Goal: Information Seeking & Learning: Learn about a topic

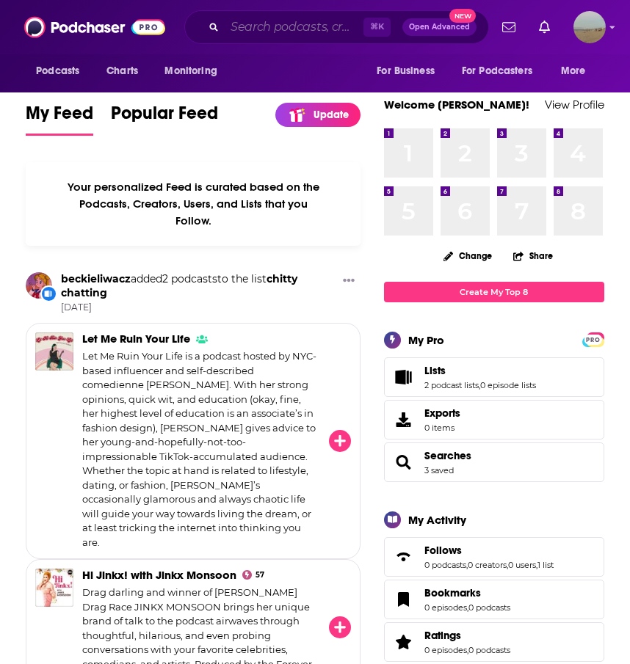
click at [238, 23] on input "Search podcasts, credits, & more..." at bounding box center [294, 26] width 139 height 23
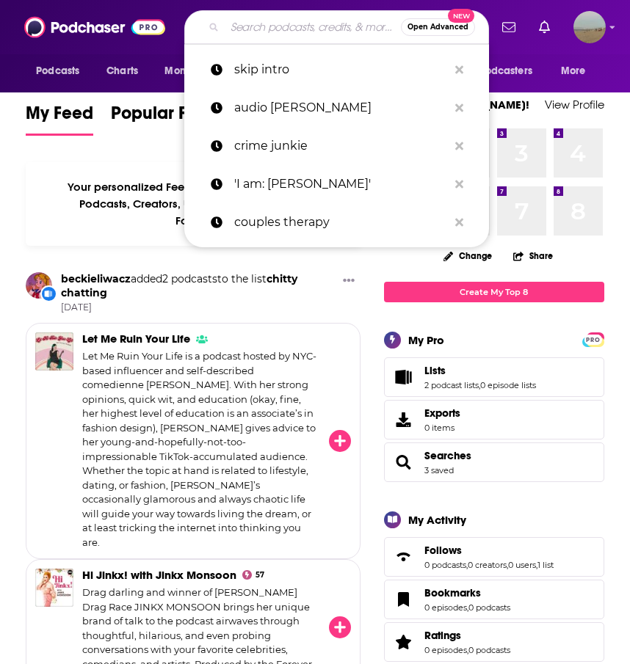
paste input "The Big Picture Podcast"
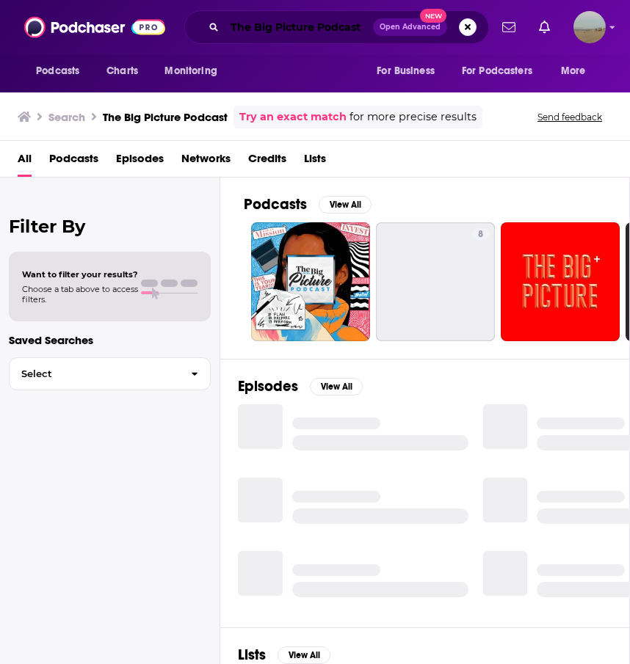
click at [365, 23] on input "The Big Picture Podcast" at bounding box center [299, 26] width 148 height 23
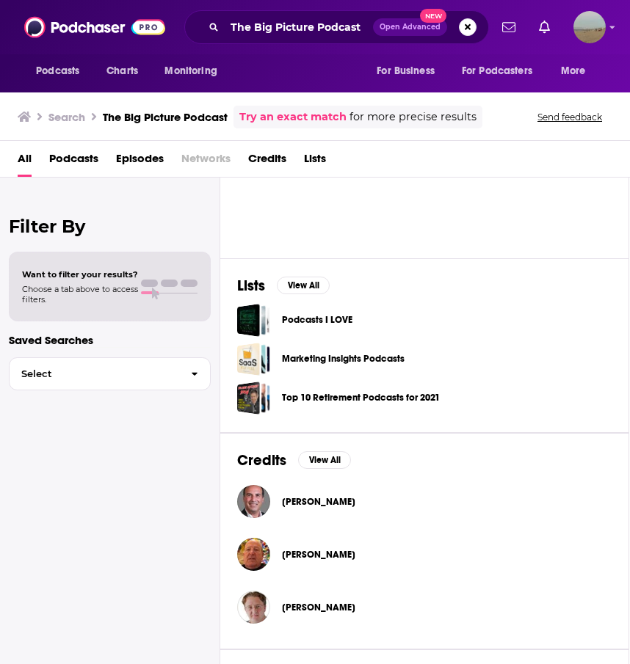
scroll to position [0, 1]
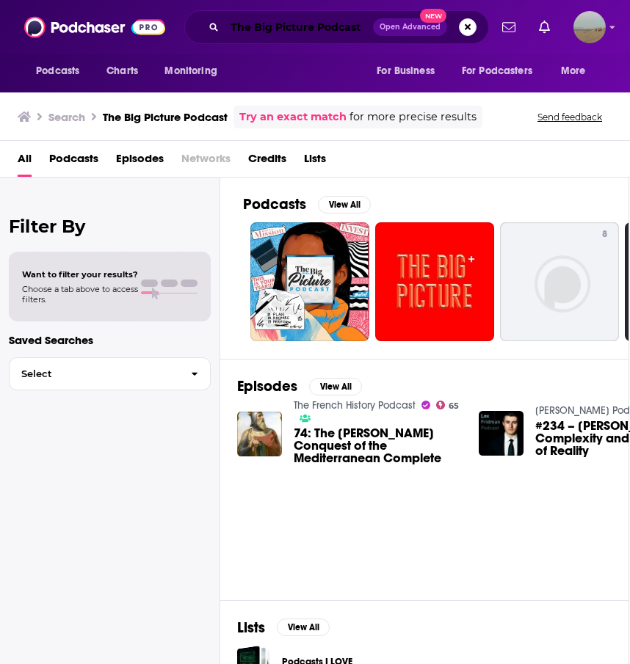
click at [330, 27] on input "The Big Picture Podcast" at bounding box center [299, 26] width 148 height 23
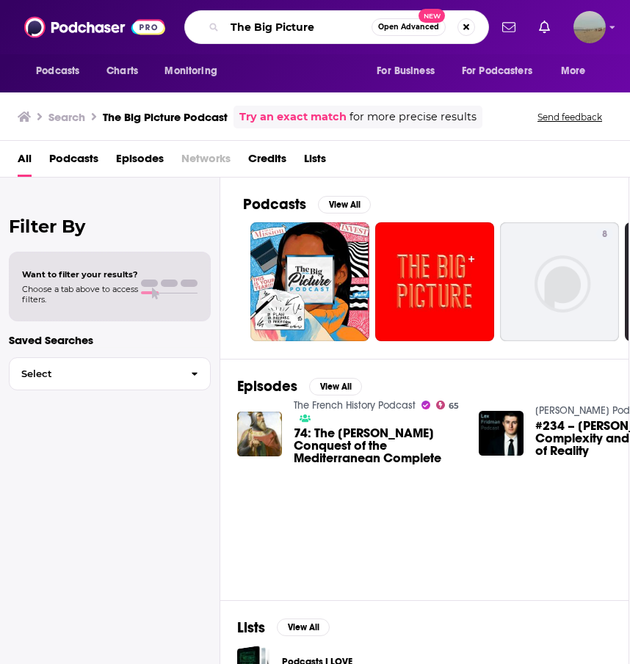
type input "The Big Picture"
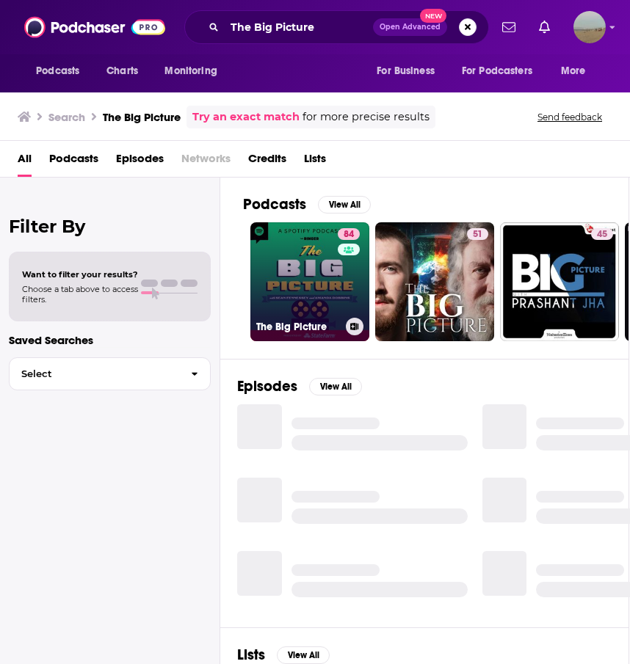
click at [284, 296] on link "84 The Big Picture" at bounding box center [309, 281] width 119 height 119
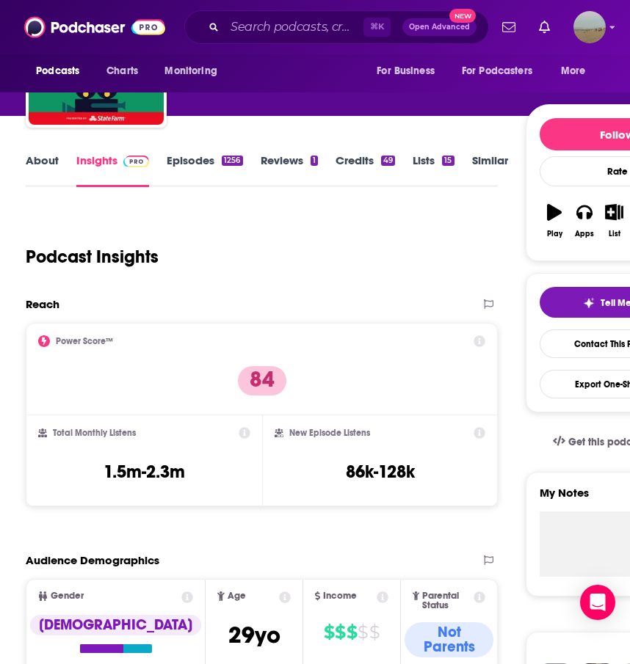
scroll to position [191, 0]
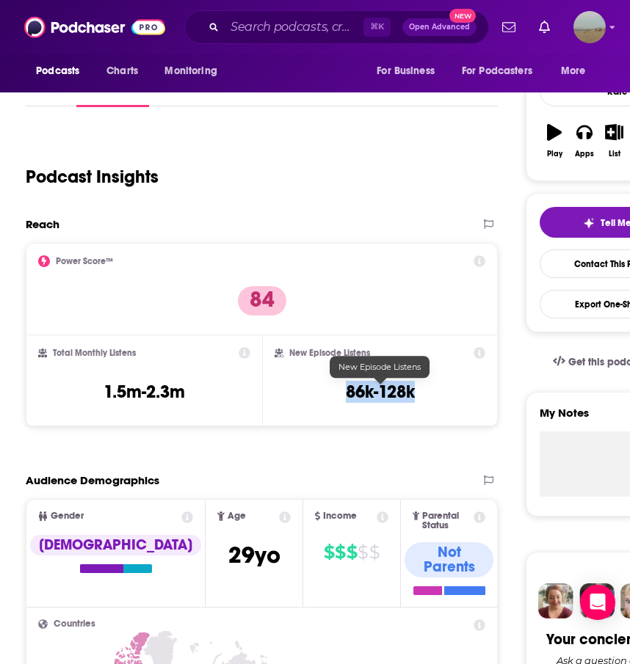
drag, startPoint x: 52, startPoint y: 351, endPoint x: 415, endPoint y: 404, distance: 366.9
click at [415, 404] on div "Power Score™ 84 Total Monthly Listens 1.5m-2.3m New Episode Listens 86k-128k" at bounding box center [262, 334] width 472 height 183
copy h3 "86k-128k"
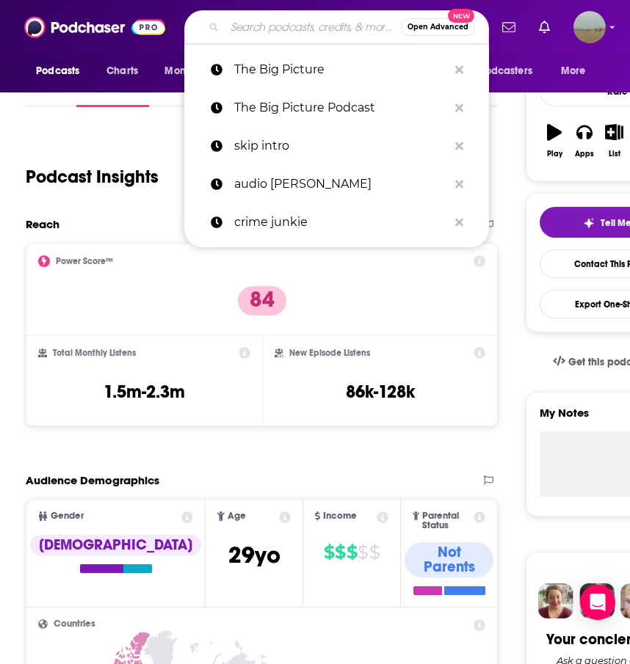
click at [270, 33] on input "Search podcasts, credits, & more..." at bounding box center [313, 26] width 176 height 23
paste input "Boyfriend Energy with [PERSON_NAME]"
type input "Boyfriend Energy with [PERSON_NAME]"
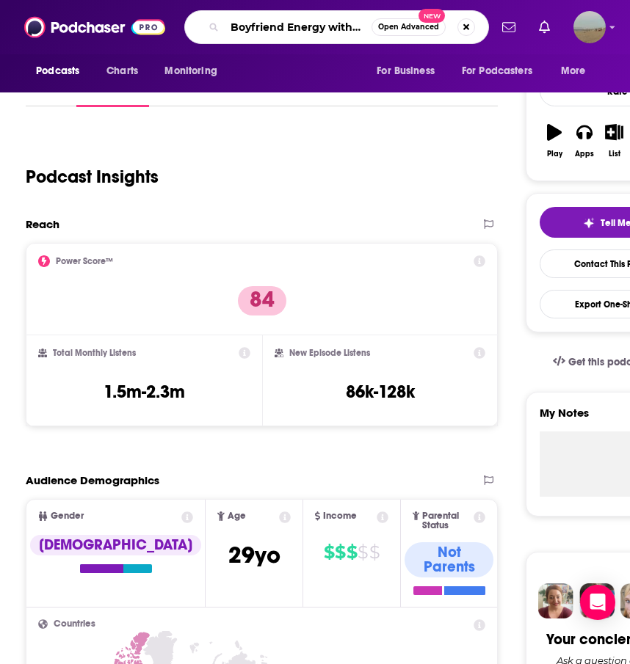
scroll to position [0, 62]
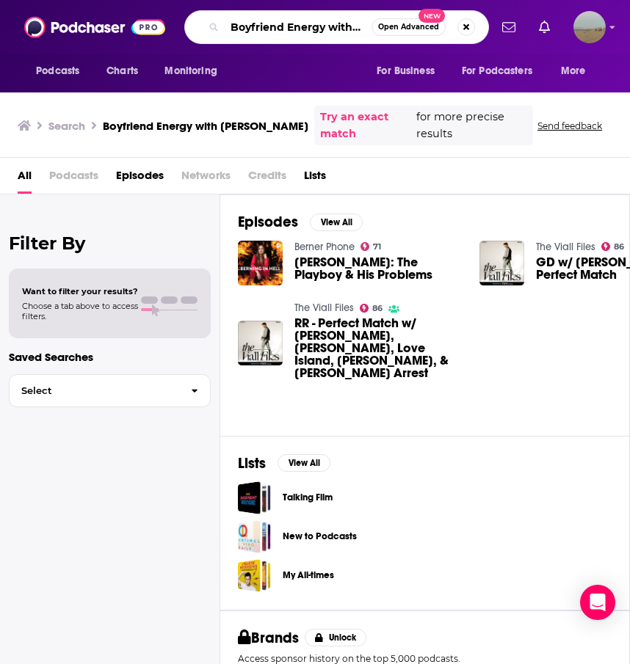
scroll to position [0, 62]
drag, startPoint x: 333, startPoint y: 26, endPoint x: 499, endPoint y: 23, distance: 165.8
click at [371, 23] on input "Boyfriend Energy with [PERSON_NAME]" at bounding box center [298, 26] width 147 height 23
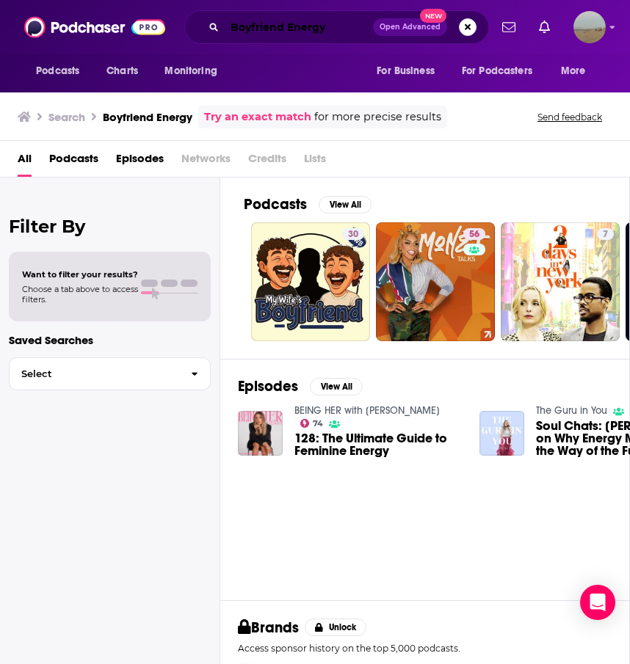
click at [345, 30] on input "Boyfriend Energy" at bounding box center [299, 26] width 148 height 23
click at [338, 34] on input "Boyfriend Energy" at bounding box center [299, 26] width 148 height 23
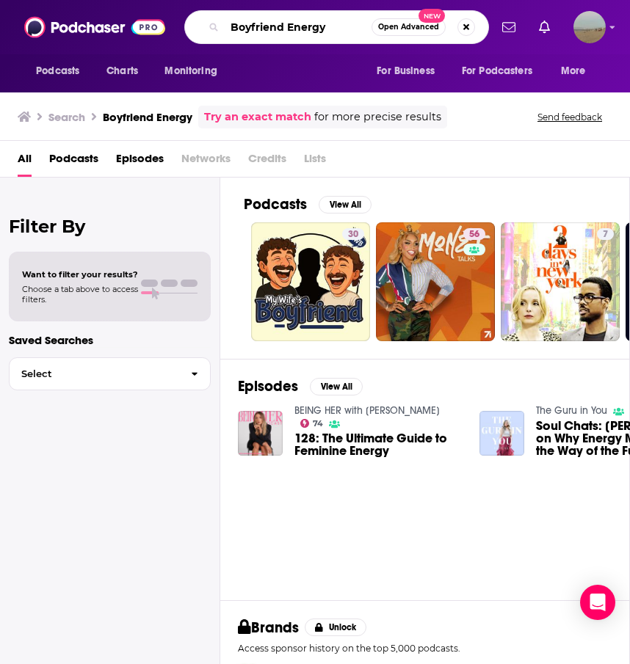
click at [338, 34] on input "Boyfriend Energy" at bounding box center [298, 26] width 147 height 23
paste input "Chicks in the Office"
type input "Chicks in the Office"
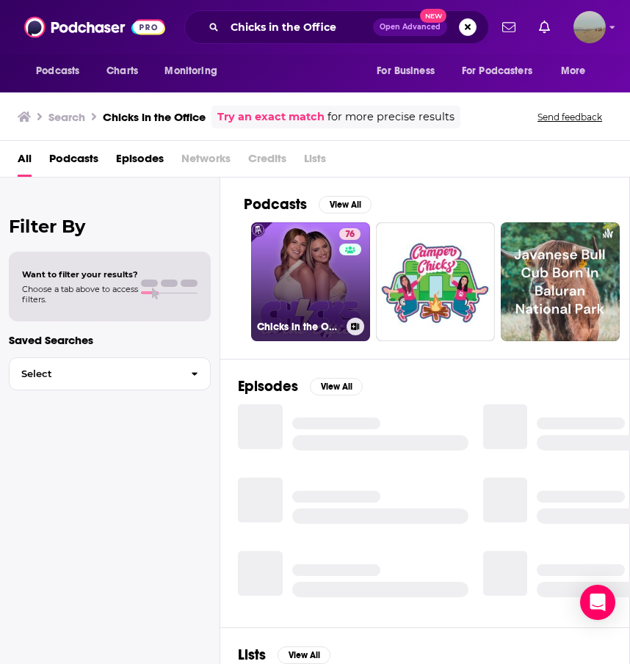
click at [312, 299] on link "76 Chicks in the Office" at bounding box center [310, 281] width 119 height 119
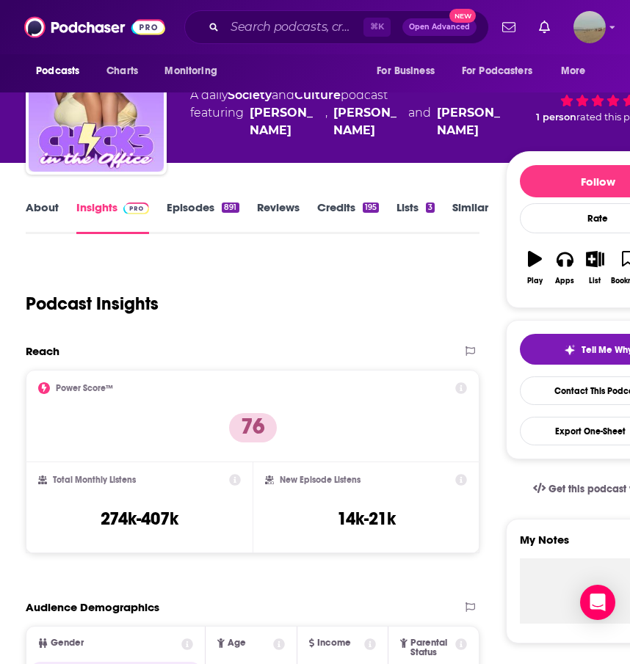
scroll to position [68, 0]
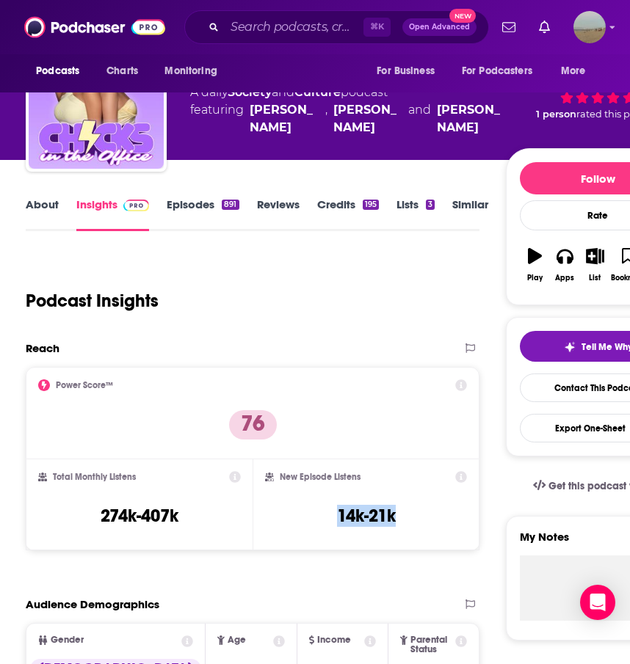
drag, startPoint x: 51, startPoint y: 474, endPoint x: 428, endPoint y: 547, distance: 384.1
click at [428, 547] on div "Power Score™ 76 Total Monthly Listens 274k-407k New Episode Listens 14k-21k" at bounding box center [252, 458] width 453 height 183
copy h3 "14k-21k"
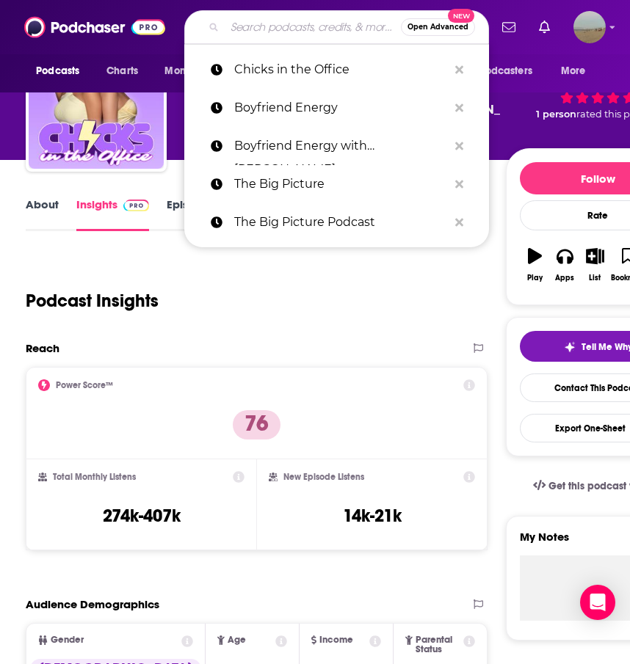
click at [268, 29] on input "Search podcasts, credits, & more..." at bounding box center [313, 26] width 176 height 23
paste input "Choice Words with [PERSON_NAME]"
type input "Choice Words with [PERSON_NAME]"
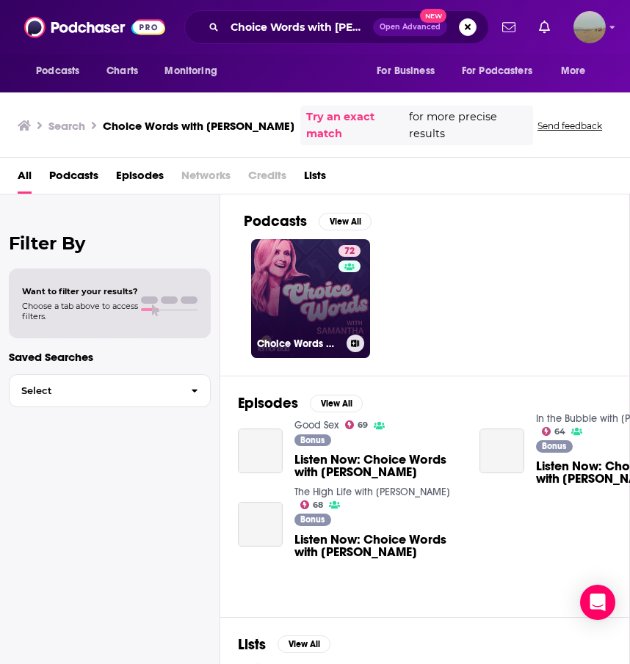
click at [275, 285] on link "72 Choice Words with [PERSON_NAME]" at bounding box center [310, 298] width 119 height 119
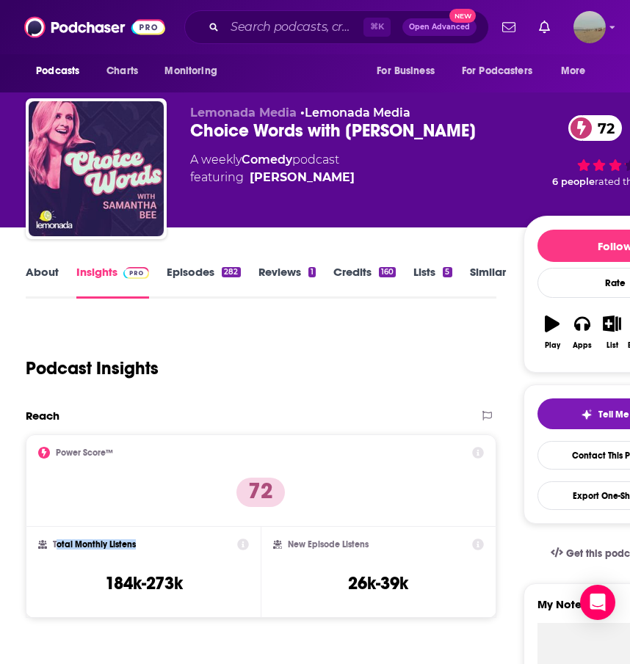
drag, startPoint x: 423, startPoint y: 587, endPoint x: 153, endPoint y: 542, distance: 273.7
click at [52, 542] on div "Power Score™ 72 Total Monthly Listens 184k-273k New Episode Listens 26k-39k" at bounding box center [261, 525] width 470 height 183
drag, startPoint x: 461, startPoint y: 587, endPoint x: 296, endPoint y: 571, distance: 165.9
click at [296, 571] on div "New Episode Listens 26k-39k" at bounding box center [378, 573] width 210 height 68
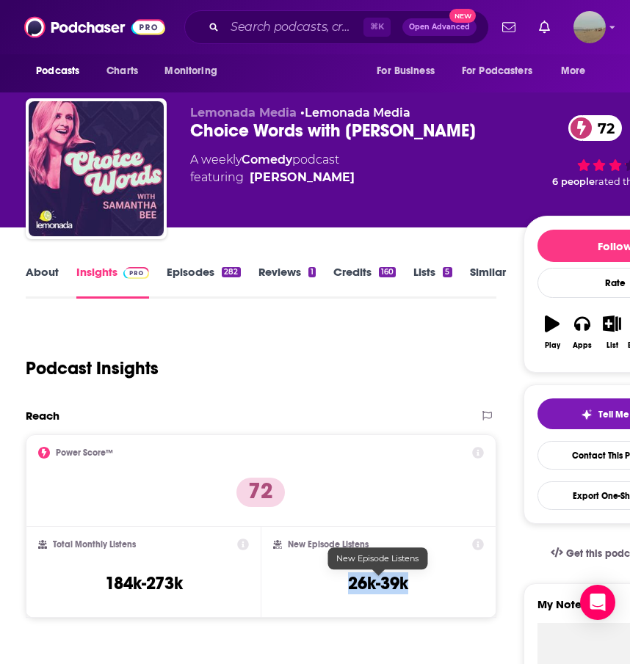
drag, startPoint x: 53, startPoint y: 542, endPoint x: 406, endPoint y: 588, distance: 355.9
click at [406, 588] on div "Power Score™ 72 Total Monthly Listens 184k-273k New Episode Listens 26k-39k" at bounding box center [261, 525] width 470 height 183
copy h3 "26k-39k"
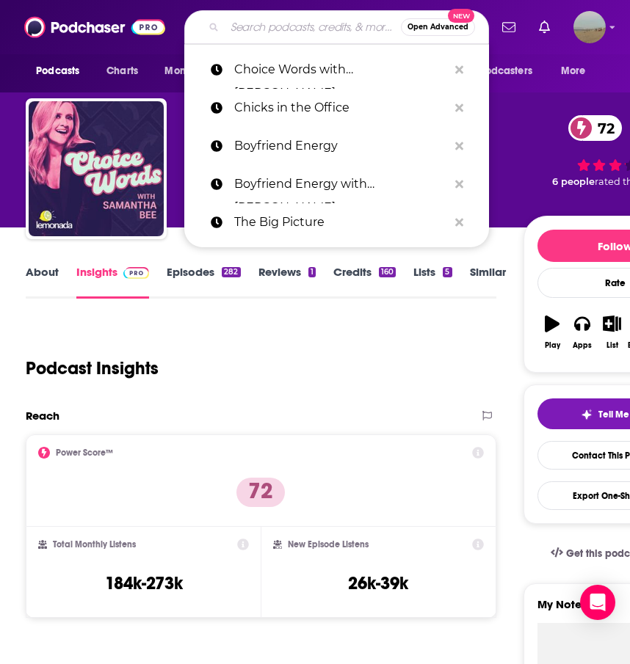
click at [281, 26] on input "Search podcasts, credits, & more..." at bounding box center [313, 26] width 176 height 23
paste input "Death, Sex, & Money"
type input "Death, Sex, & Money"
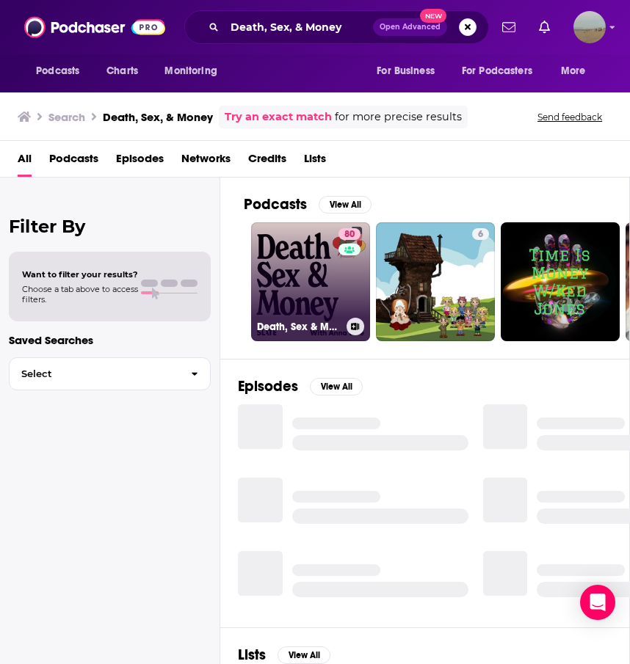
click at [310, 266] on link "80 Death, Sex & Money" at bounding box center [310, 281] width 119 height 119
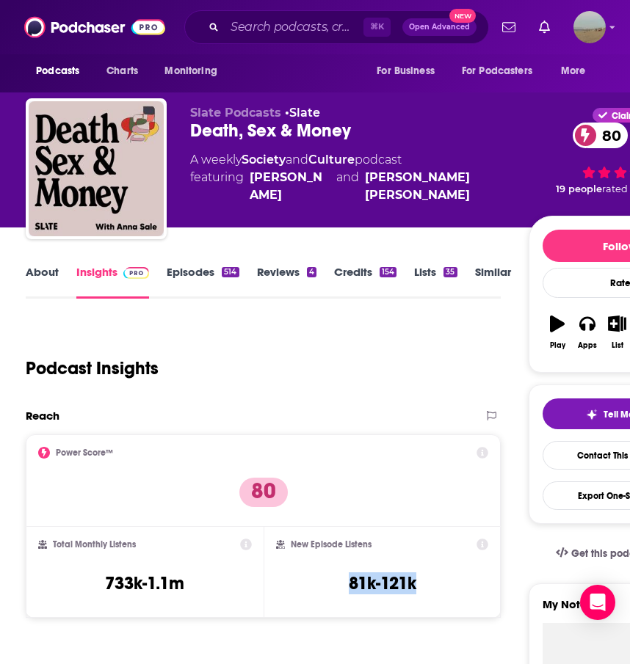
drag, startPoint x: 54, startPoint y: 544, endPoint x: 447, endPoint y: 637, distance: 404.2
copy h3 "81k-121k"
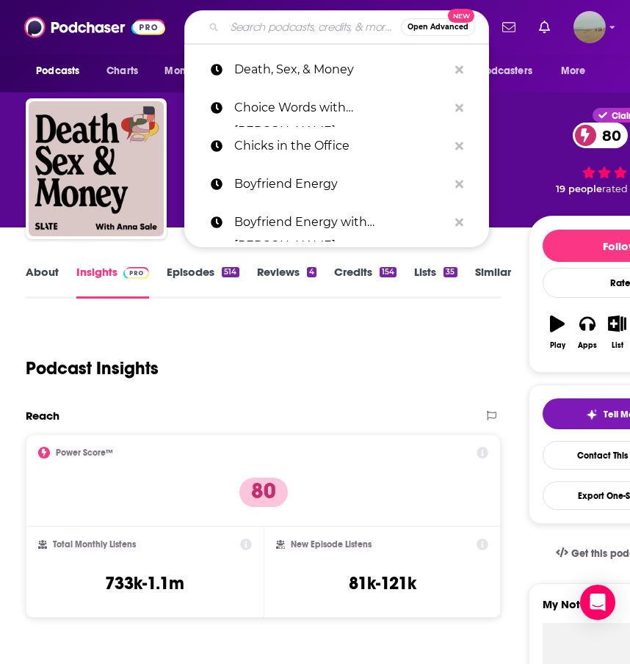
click at [278, 18] on input "Search podcasts, credits, & more..." at bounding box center [313, 26] width 176 height 23
paste input "Dinner’s on Me with [PERSON_NAME]"
type input "Dinner’s on Me with [PERSON_NAME]"
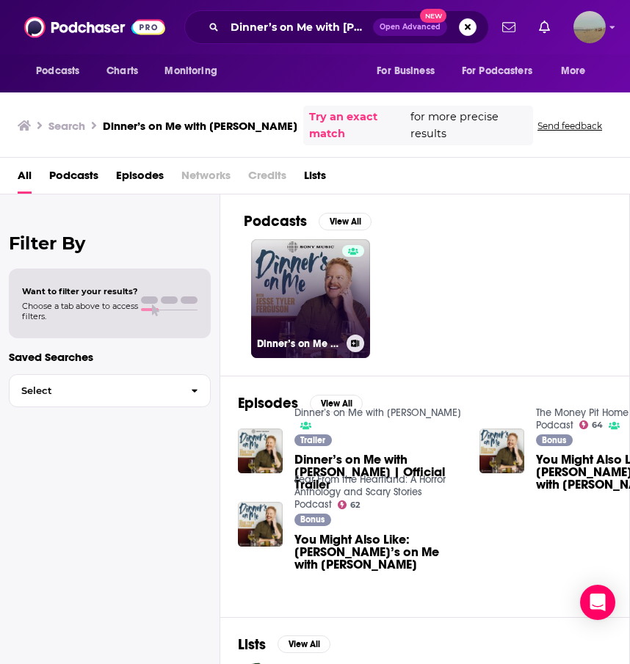
click at [327, 289] on link "Dinner’s on Me with [PERSON_NAME]" at bounding box center [310, 298] width 119 height 119
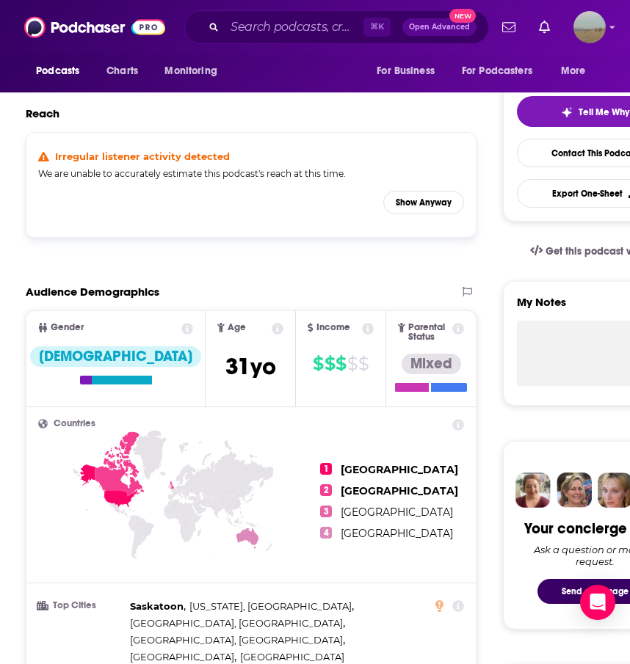
scroll to position [303, 0]
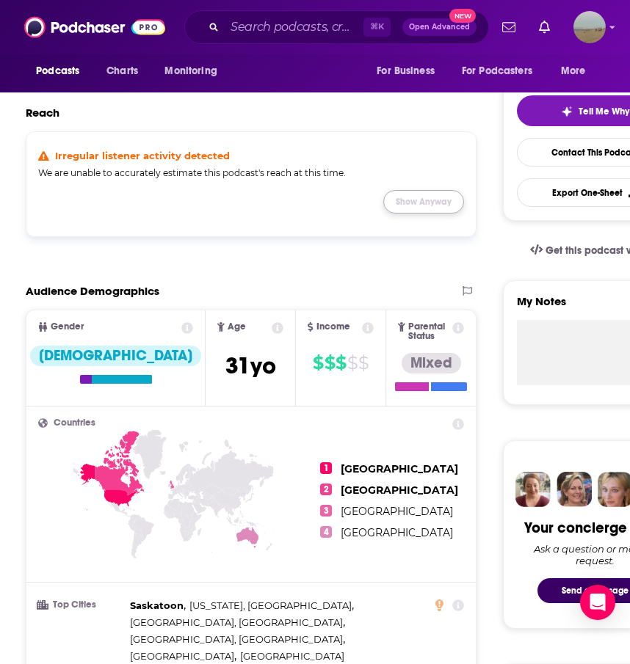
click at [419, 211] on button "Show Anyway" at bounding box center [423, 201] width 81 height 23
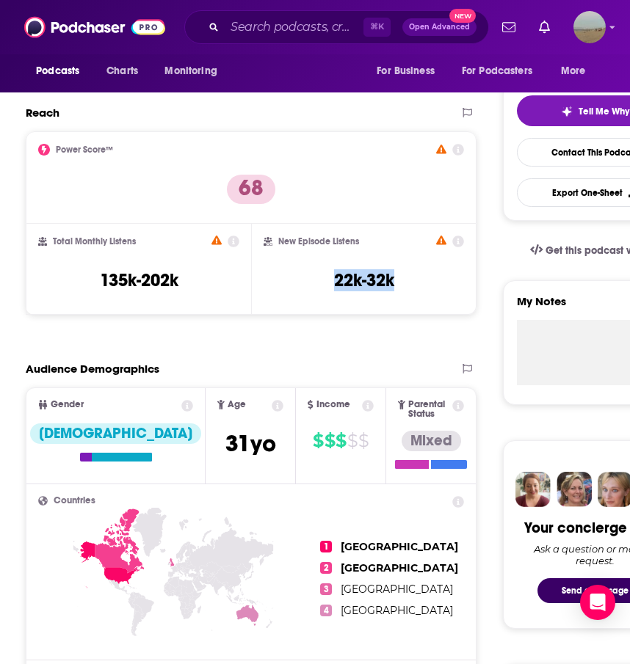
drag, startPoint x: 54, startPoint y: 240, endPoint x: 399, endPoint y: 310, distance: 352.7
click at [399, 310] on div "Power Score™ 68 Total Monthly Listens 135k-202k New Episode Listens 22k-32k" at bounding box center [251, 222] width 450 height 183
copy h3 "22k-32k"
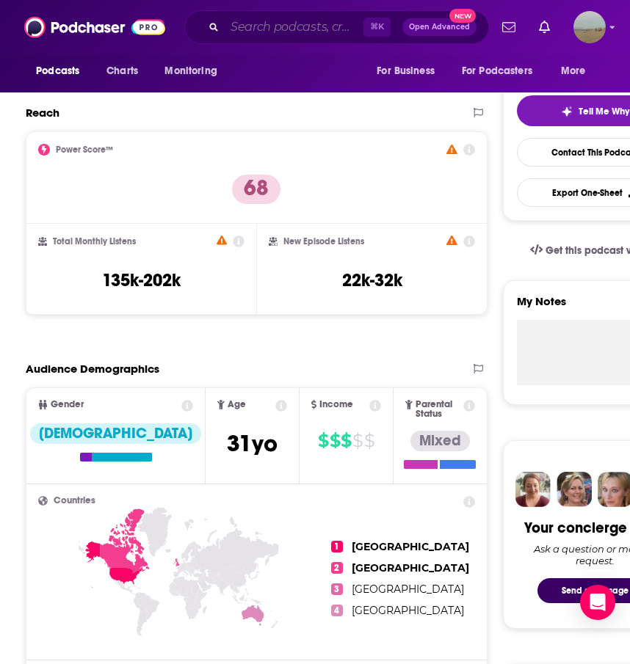
click at [241, 23] on input "Search podcasts, credits, & more..." at bounding box center [294, 26] width 139 height 23
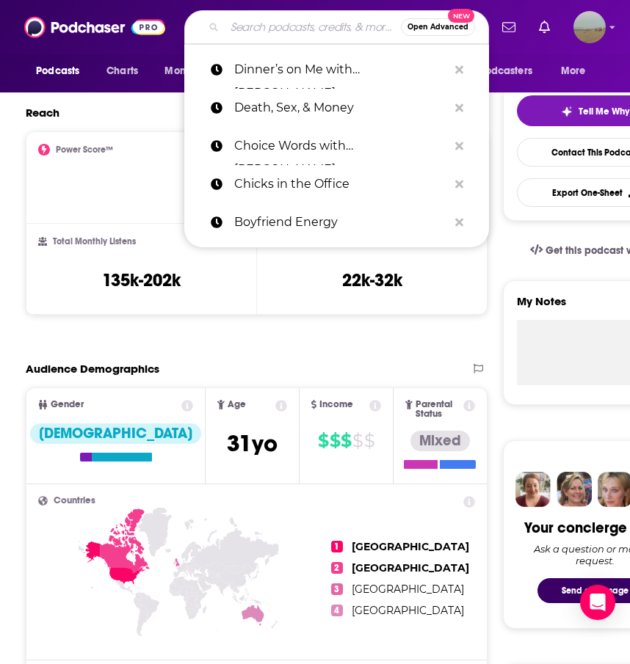
paste input "Feeling Seen with [PERSON_NAME]"
type input "Feeling Seen with [PERSON_NAME]"
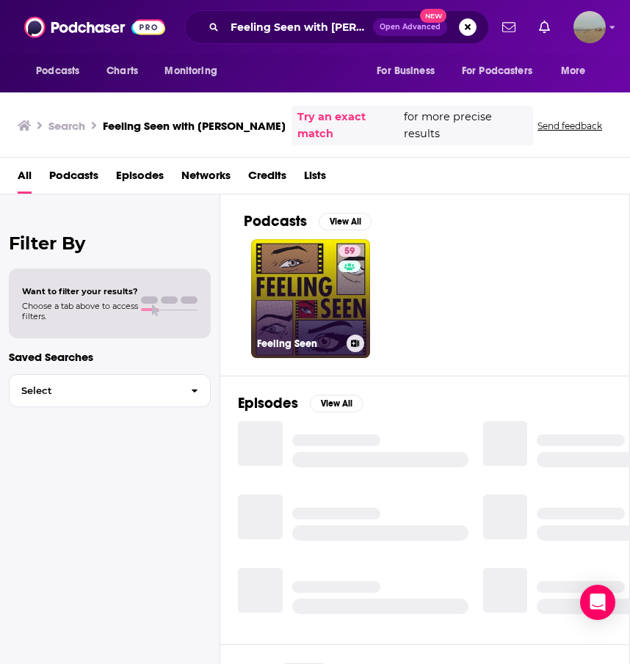
click at [288, 287] on link "59 Feeling Seen" at bounding box center [310, 298] width 119 height 119
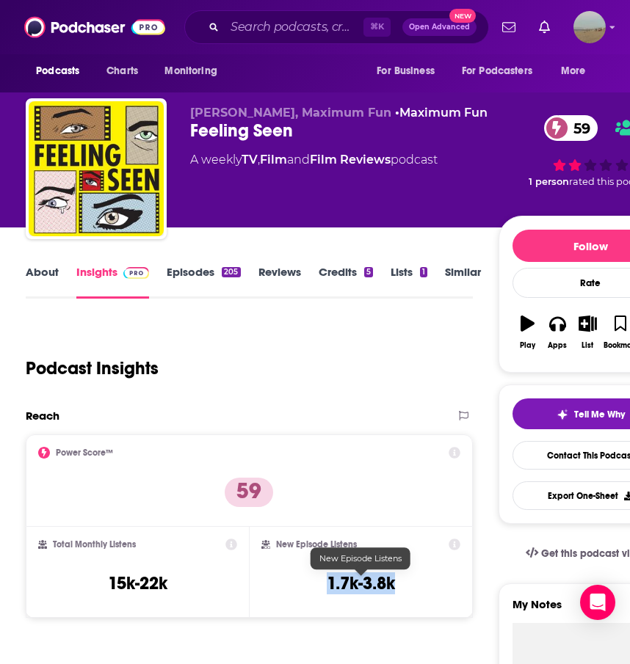
drag, startPoint x: 53, startPoint y: 540, endPoint x: 392, endPoint y: 587, distance: 342.2
click at [392, 587] on div "Power Score™ 59 Total Monthly Listens 15k-22k New Episode Listens 1.7k-3.8k" at bounding box center [249, 525] width 446 height 183
copy h3 "1.7k-3.8k"
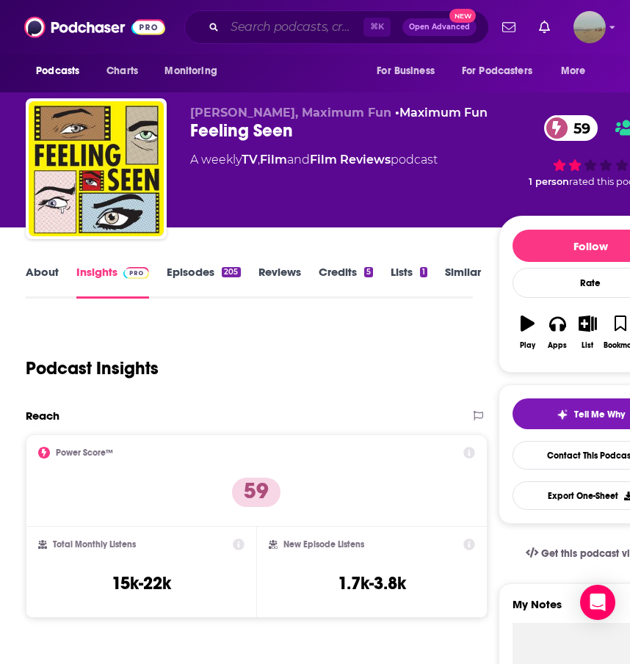
click at [275, 26] on input "Search podcasts, credits, & more..." at bounding box center [294, 26] width 139 height 23
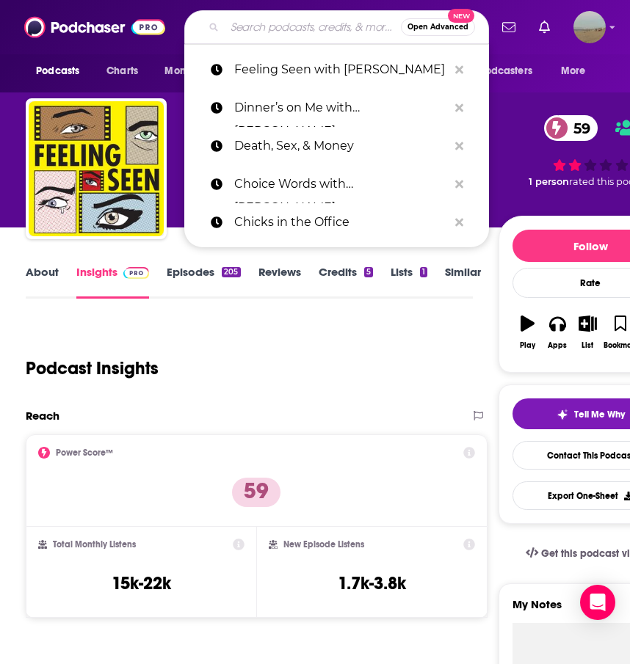
paste input "Las Culturistas"
type input "Las Culturistas"
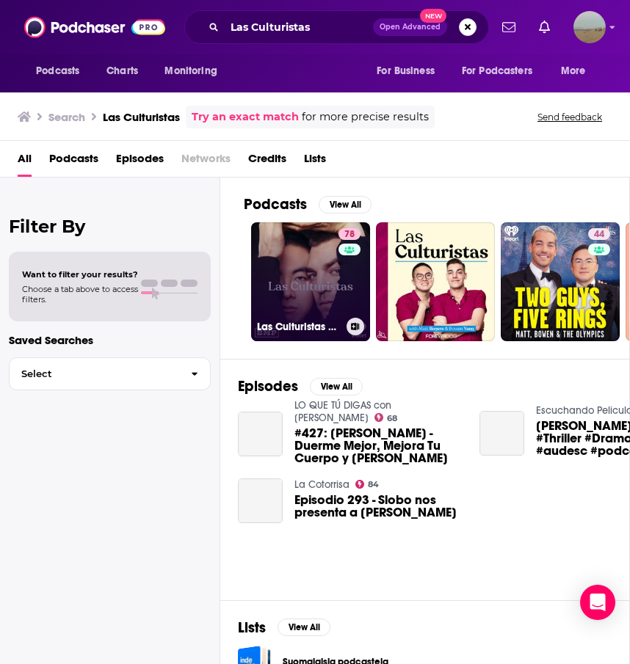
click at [327, 308] on link "78 Las Culturistas with [PERSON_NAME] and [PERSON_NAME]" at bounding box center [310, 281] width 119 height 119
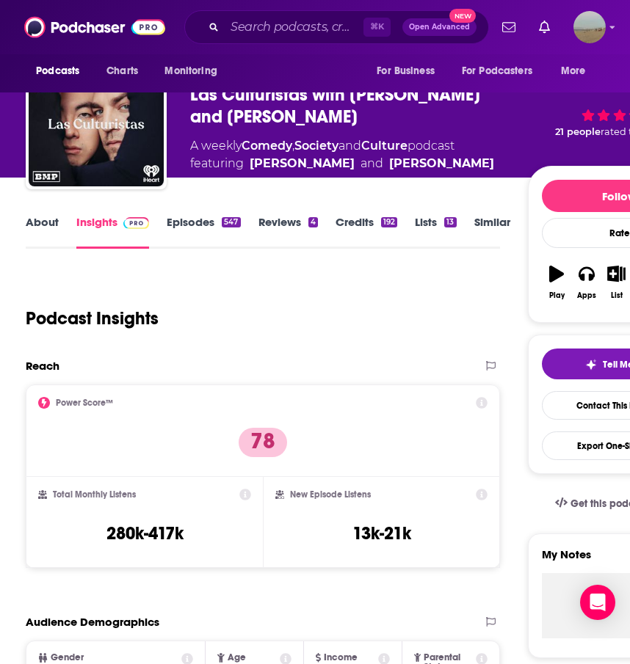
scroll to position [59, 0]
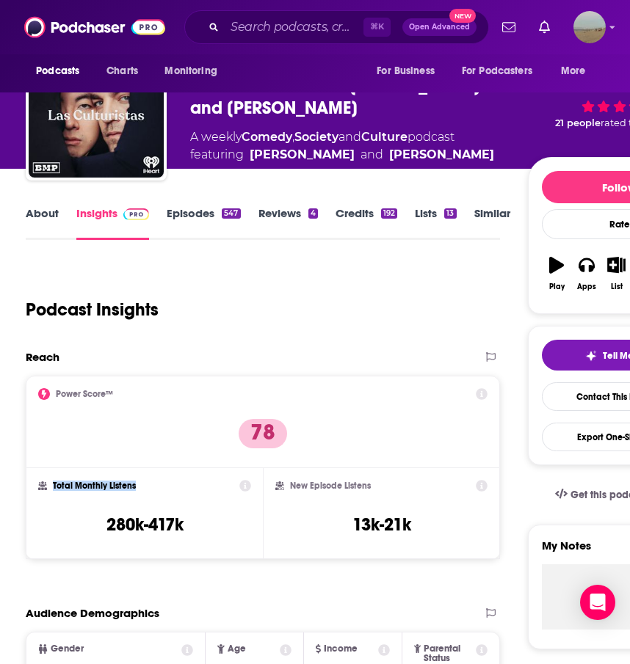
drag, startPoint x: 422, startPoint y: 525, endPoint x: 41, endPoint y: 486, distance: 382.9
click at [41, 486] on div "Power Score™ 78 Total Monthly Listens 280k-417k New Episode Listens 13k-21k" at bounding box center [263, 467] width 474 height 183
click at [61, 487] on h2 "Total Monthly Listens" at bounding box center [94, 486] width 83 height 10
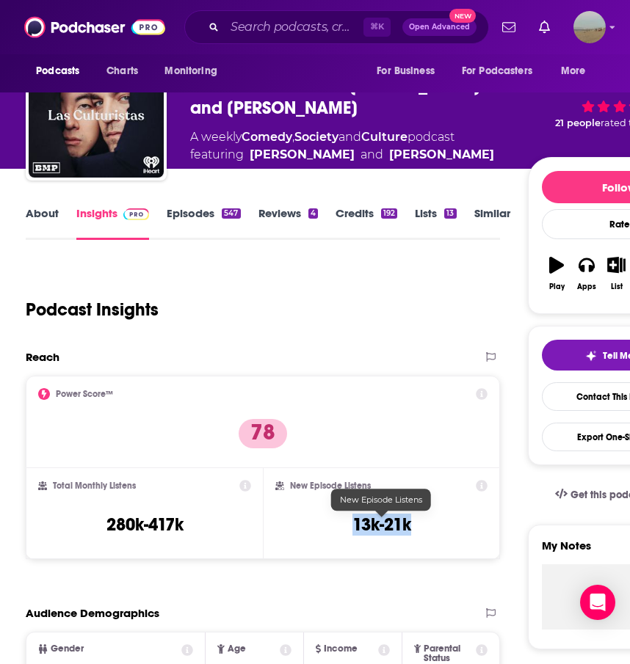
drag, startPoint x: 48, startPoint y: 485, endPoint x: 409, endPoint y: 527, distance: 362.7
click at [409, 527] on div "Power Score™ 78 Total Monthly Listens 280k-417k New Episode Listens 13k-21k" at bounding box center [263, 467] width 474 height 183
copy h3 "13k-21k"
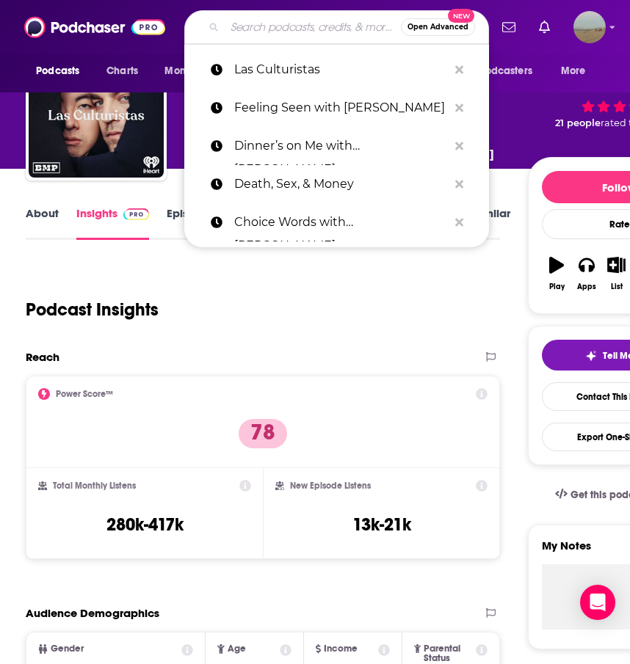
click at [274, 29] on input "Search podcasts, credits, & more..." at bounding box center [313, 26] width 176 height 23
paste input "[PERSON_NAME]: Black on the Air"
type input "[PERSON_NAME]: Black on the Air"
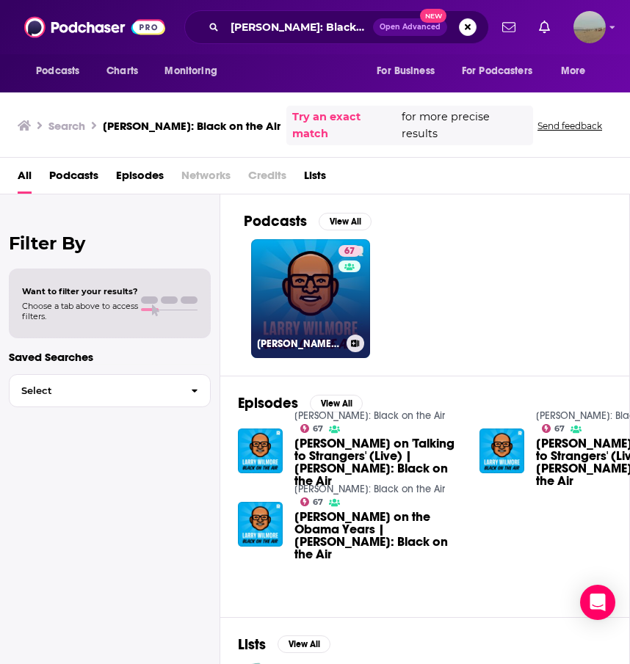
click at [302, 293] on link "67 [PERSON_NAME]: Black on the Air" at bounding box center [310, 298] width 119 height 119
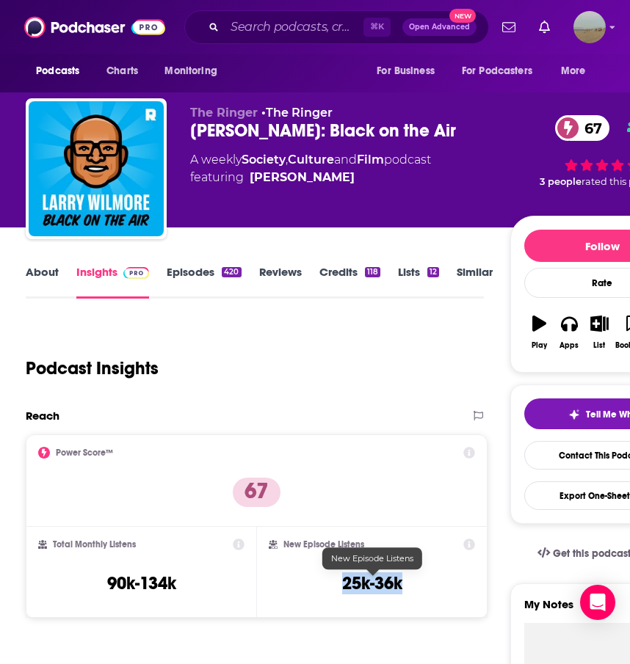
drag, startPoint x: 55, startPoint y: 546, endPoint x: 402, endPoint y: 586, distance: 349.4
click at [402, 586] on div "Power Score™ 67 Total Monthly Listens 90k-134k New Episode Listens 25k-36k" at bounding box center [257, 525] width 462 height 183
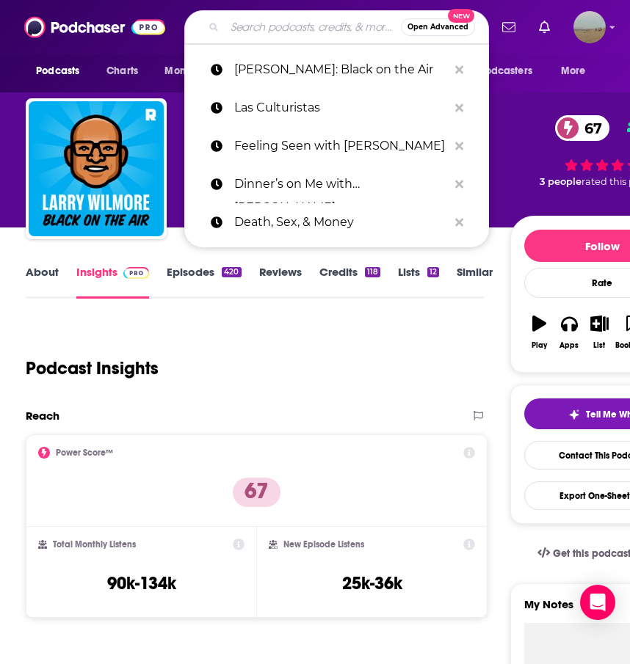
click at [318, 26] on input "Search podcasts, credits, & more..." at bounding box center [313, 26] width 176 height 23
paste input "Mess with [PERSON_NAME][US_STATE] and [PERSON_NAME]"
type input "Mess with [PERSON_NAME][US_STATE] and [PERSON_NAME]"
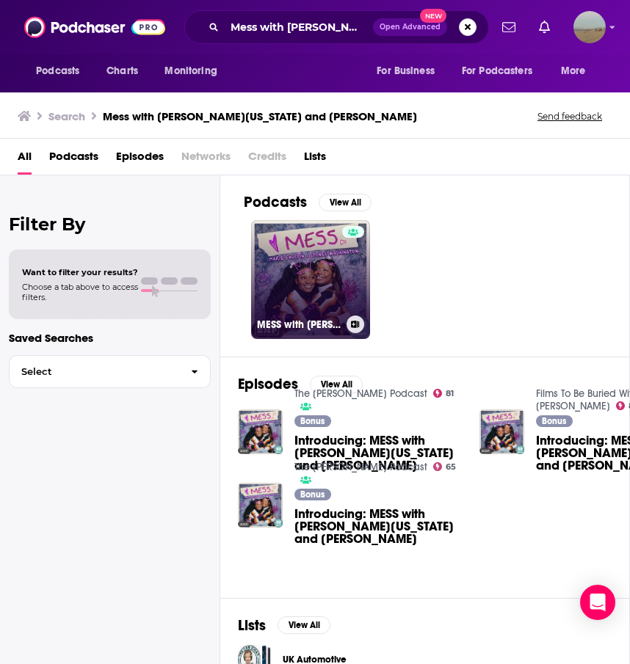
click at [290, 241] on link "MESS with [PERSON_NAME][US_STATE] & [PERSON_NAME]" at bounding box center [310, 279] width 119 height 119
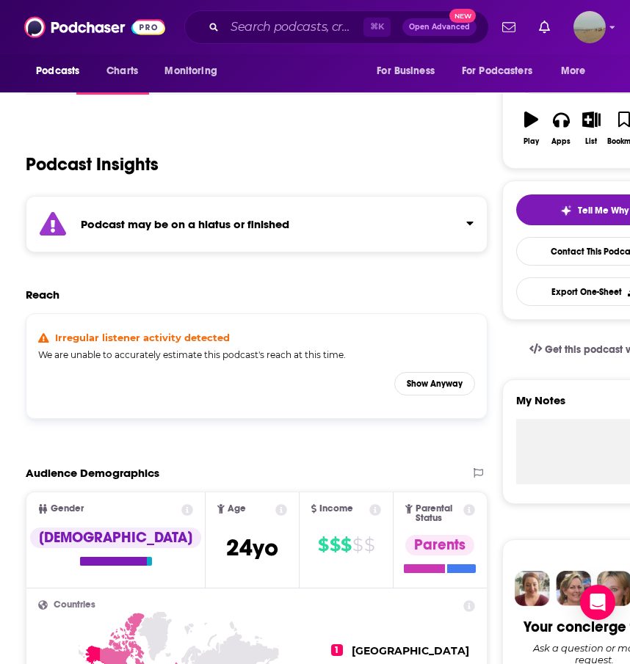
scroll to position [211, 0]
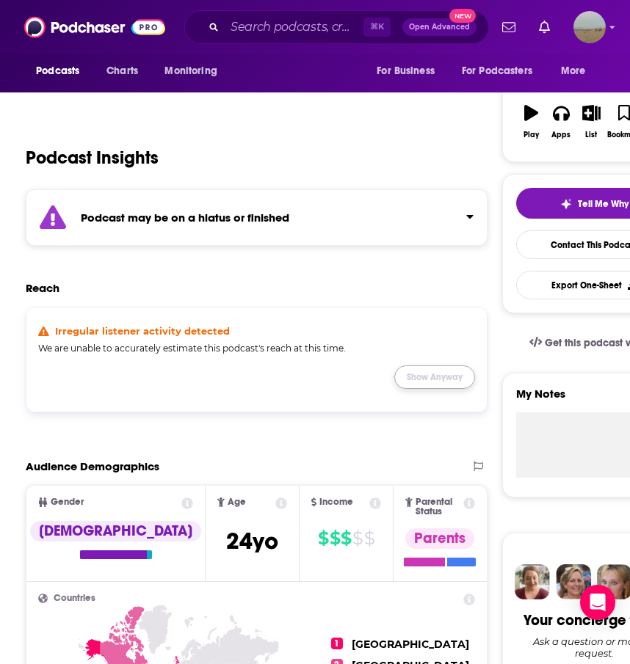
click at [409, 384] on button "Show Anyway" at bounding box center [434, 376] width 81 height 23
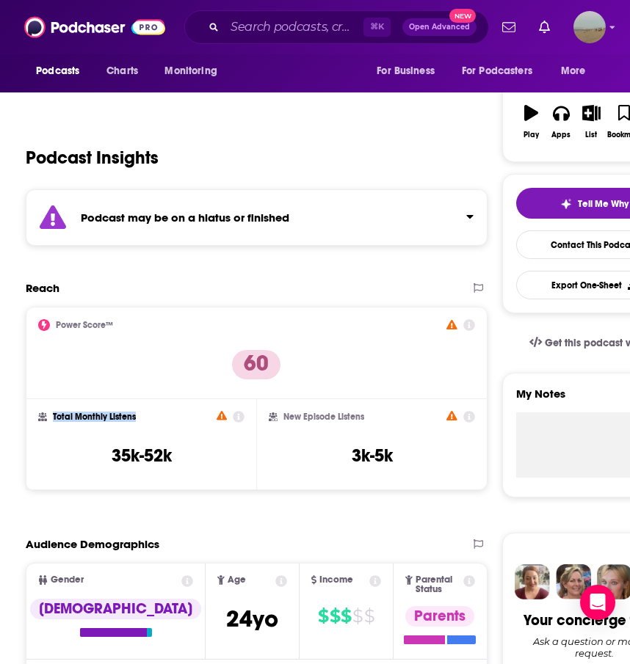
drag, startPoint x: 417, startPoint y: 470, endPoint x: 52, endPoint y: 408, distance: 370.7
click at [52, 408] on div "Power Score™ 60 Total Monthly Listens 35k-52k New Episode Listens 3k-5k" at bounding box center [257, 398] width 462 height 183
click at [52, 412] on div "Total Monthly Listens" at bounding box center [141, 417] width 206 height 12
drag, startPoint x: 53, startPoint y: 417, endPoint x: 390, endPoint y: 456, distance: 339.7
click at [390, 456] on div "Power Score™ 60 Total Monthly Listens 35k-52k New Episode Listens 3k-5k" at bounding box center [257, 398] width 462 height 183
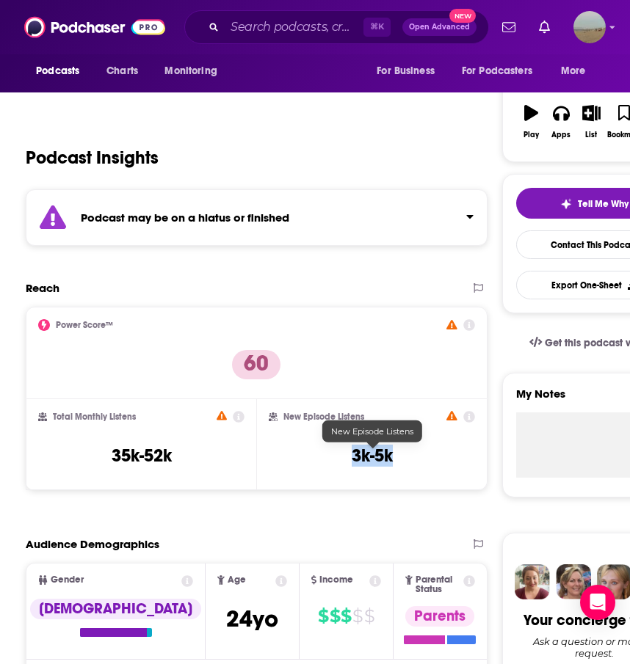
copy h3 "3k-5k"
click at [257, 29] on input "Search podcasts, credits, & more..." at bounding box center [294, 26] width 139 height 23
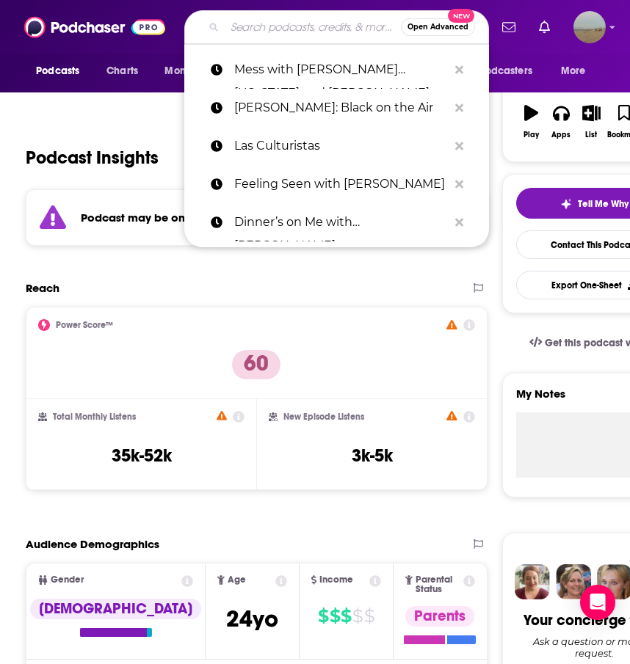
paste input "Podcrushed"
type input "Podcrushed"
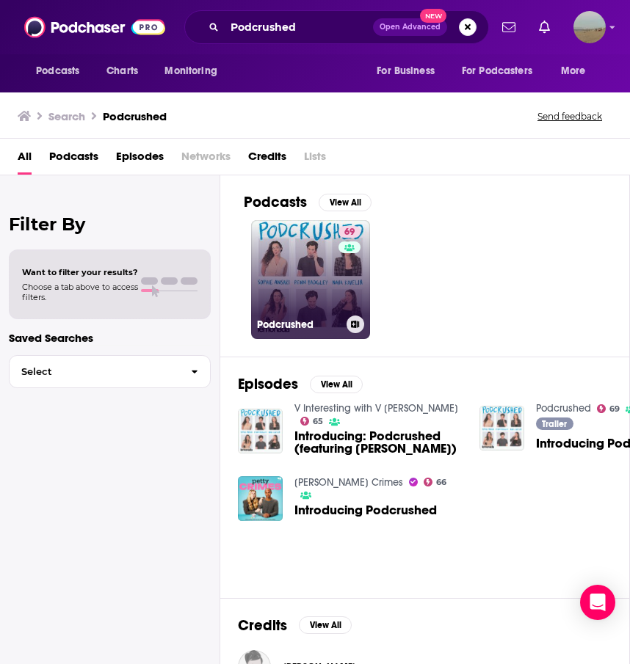
click at [285, 329] on h3 "Podcrushed" at bounding box center [299, 324] width 84 height 12
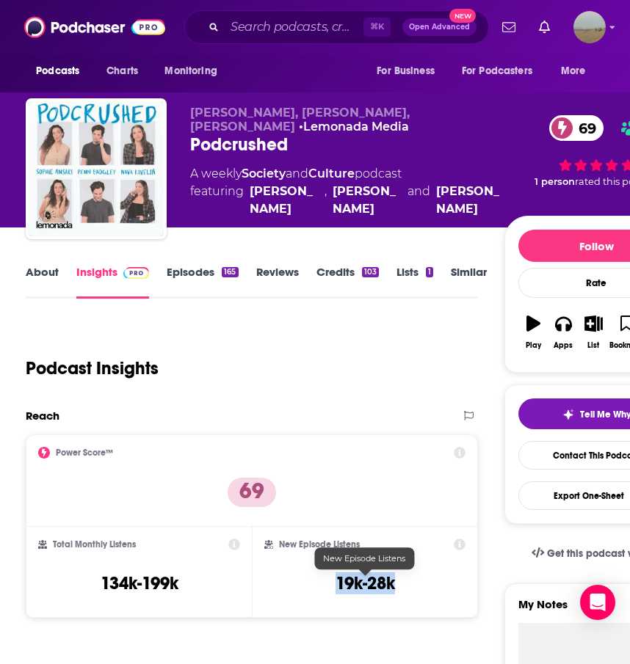
drag, startPoint x: 52, startPoint y: 542, endPoint x: 395, endPoint y: 586, distance: 345.5
click at [395, 586] on div "Power Score™ 69 Total Monthly Listens 134k-199k New Episode Listens 19k-28k" at bounding box center [252, 525] width 452 height 183
copy h3 "19k-28k"
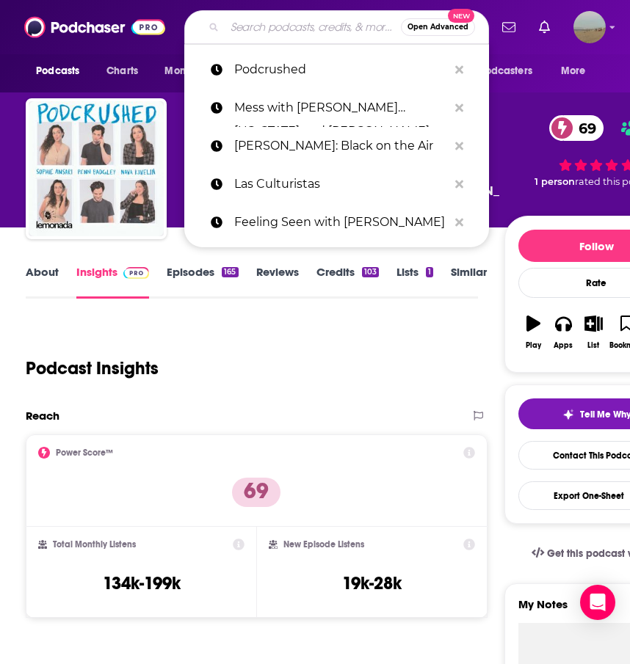
click at [246, 32] on input "Search podcasts, credits, & more..." at bounding box center [313, 26] width 176 height 23
paste input "The [PERSON_NAME] Podcast"
type input "The [PERSON_NAME] Podcast"
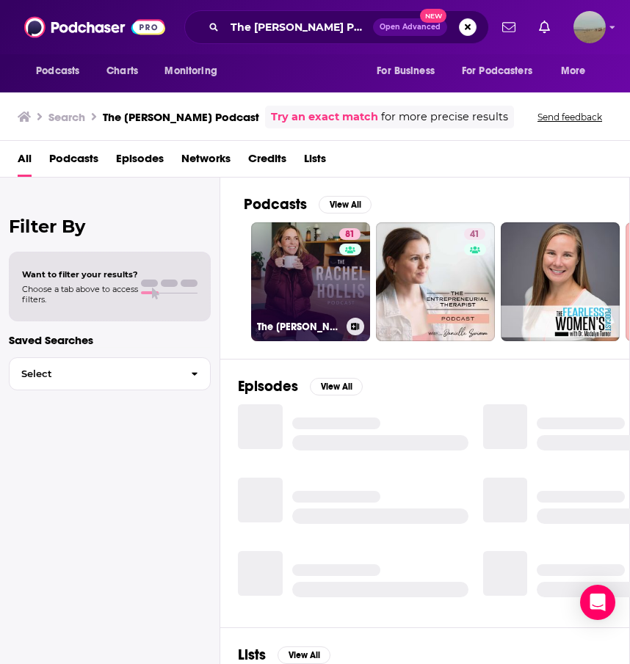
click at [294, 280] on link "81 The [PERSON_NAME] Podcast" at bounding box center [310, 281] width 119 height 119
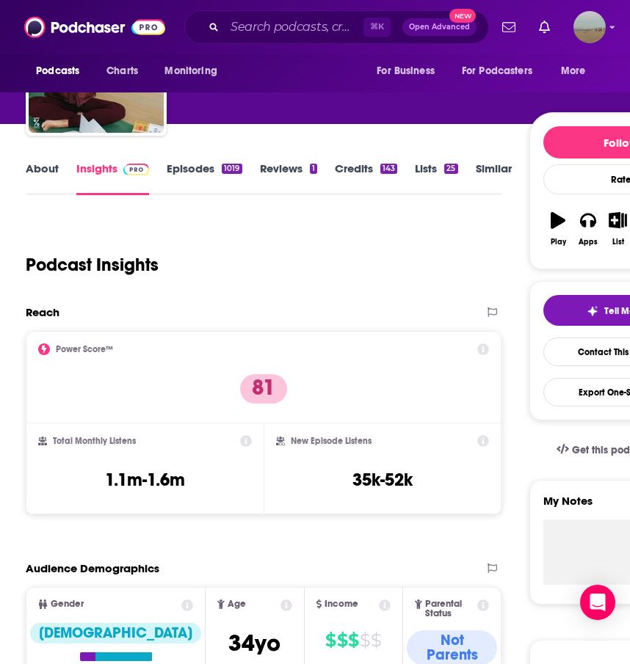
scroll to position [194, 0]
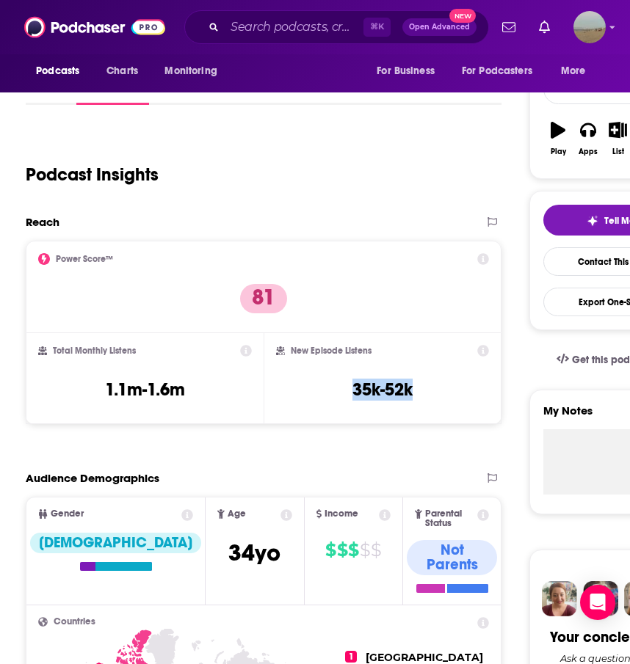
drag, startPoint x: 51, startPoint y: 346, endPoint x: 407, endPoint y: 404, distance: 361.3
click at [407, 404] on div "Power Score™ 81 Total Monthly Listens 1.1m-1.6m New Episode Listens 35k-52k" at bounding box center [263, 332] width 475 height 183
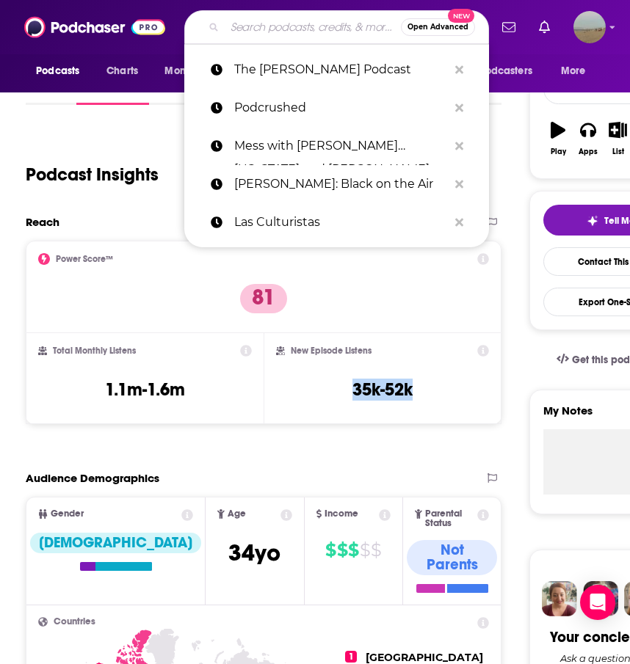
paste input "Run Through with Vogue"
click at [287, 31] on input "Search podcasts, credits, & more..." at bounding box center [313, 26] width 176 height 23
type input "Run Through with Vogue"
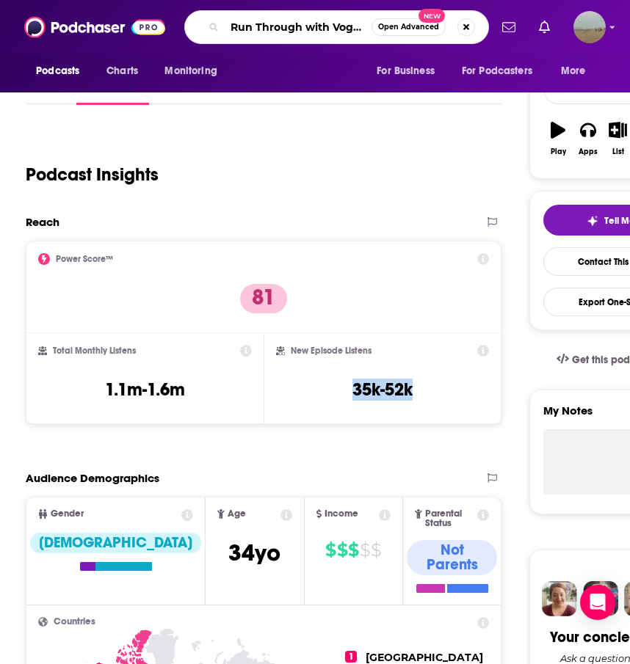
scroll to position [0, 1]
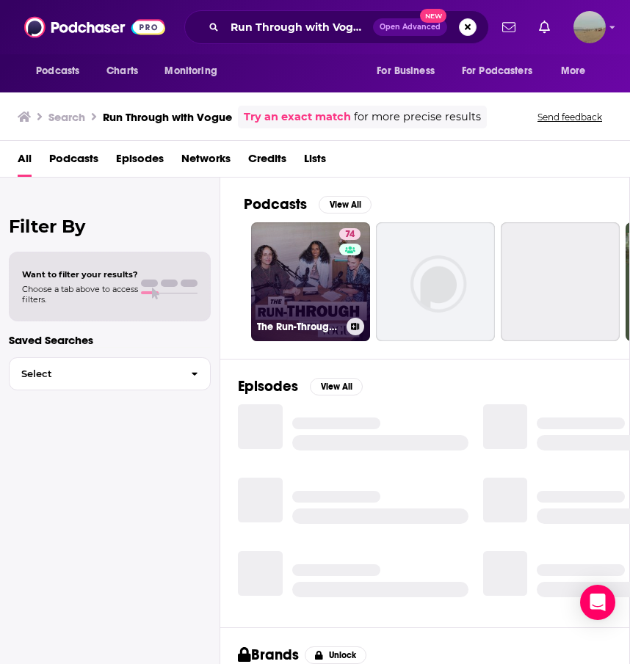
click at [299, 287] on link "74 The Run-Through with Vogue" at bounding box center [310, 281] width 119 height 119
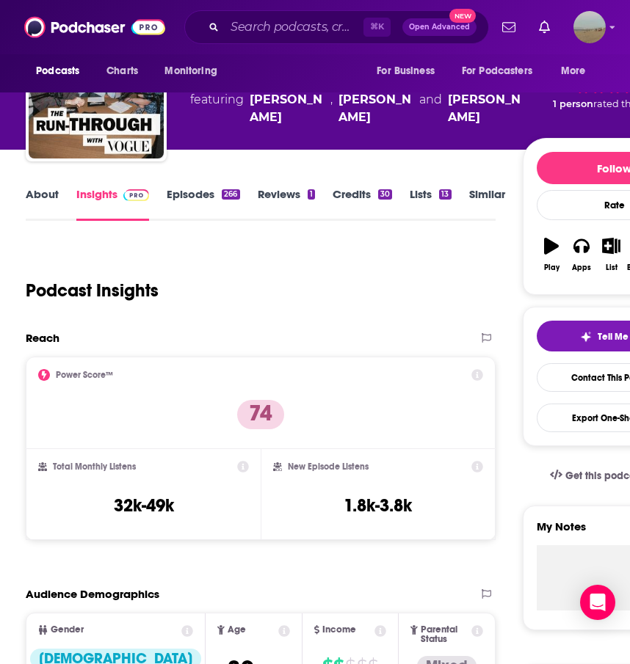
scroll to position [79, 0]
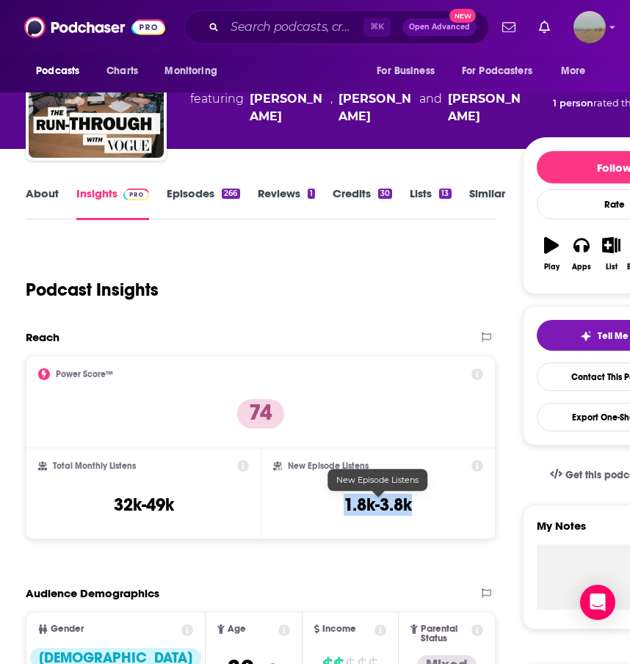
drag, startPoint x: 51, startPoint y: 464, endPoint x: 410, endPoint y: 509, distance: 362.3
click at [410, 509] on div "Power Score™ 74 Total Monthly Listens 32k-49k New Episode Listens 1.8k-3.8k" at bounding box center [260, 447] width 469 height 183
copy h3 "1.8k-3.8k"
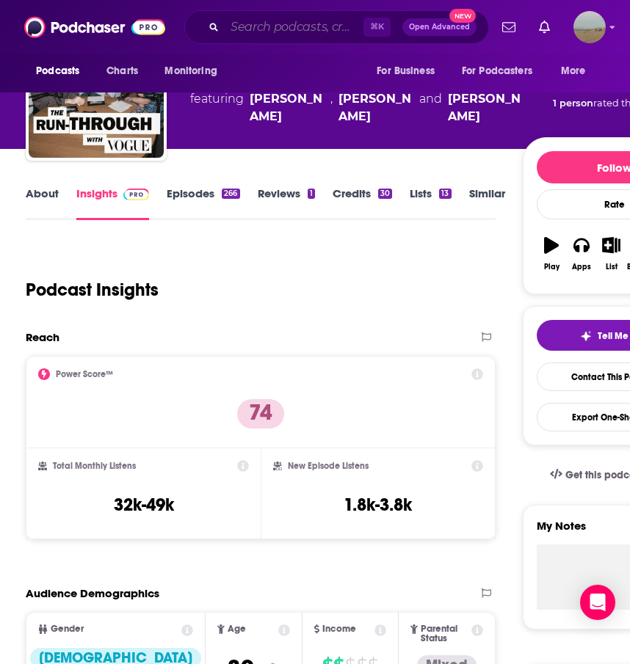
click at [253, 32] on input "Search podcasts, credits, & more..." at bounding box center [294, 26] width 139 height 23
paste input "Shut Up [PERSON_NAME]"
type input "Shut Up [PERSON_NAME]"
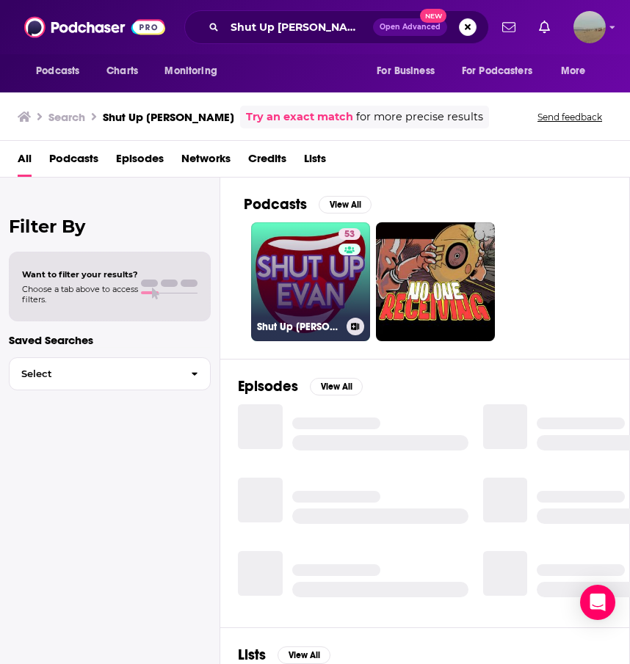
click at [302, 302] on link "53 Shut Up [PERSON_NAME]" at bounding box center [310, 281] width 119 height 119
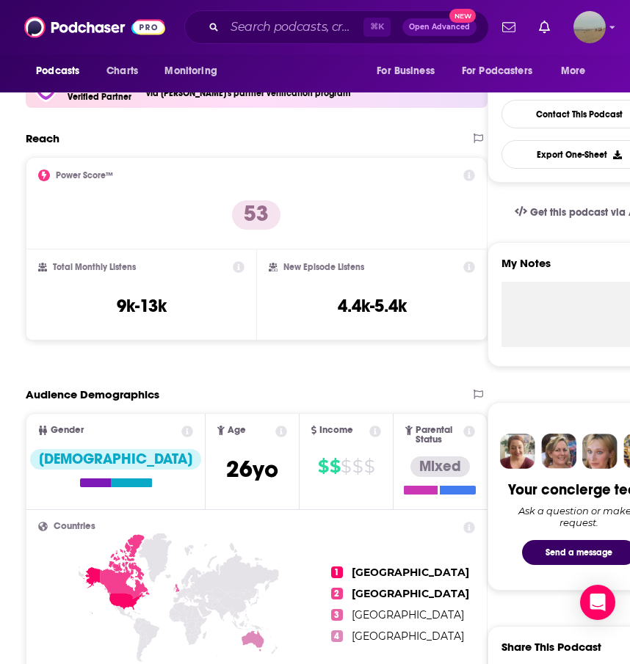
scroll to position [374, 0]
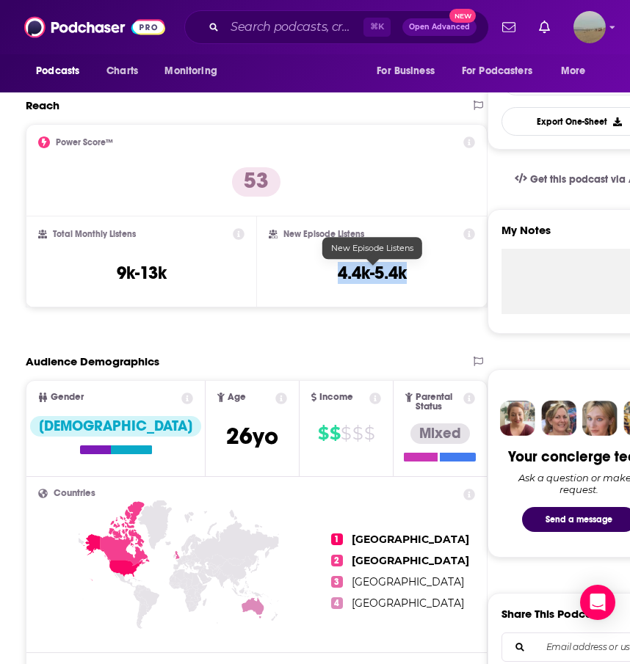
drag, startPoint x: 53, startPoint y: 234, endPoint x: 406, endPoint y: 272, distance: 355.7
click at [406, 272] on div "Power Score™ 53 Total Monthly Listens 9k-13k New Episode Listens 4.4k-5.4k" at bounding box center [257, 215] width 462 height 183
click at [406, 272] on h3 "4.4k-5.4k" at bounding box center [372, 273] width 69 height 22
drag, startPoint x: 409, startPoint y: 277, endPoint x: 96, endPoint y: 249, distance: 313.8
click at [96, 249] on div "Power Score™ 53 Total Monthly Listens 9k-13k New Episode Listens 4.4k-5.4k" at bounding box center [257, 215] width 462 height 183
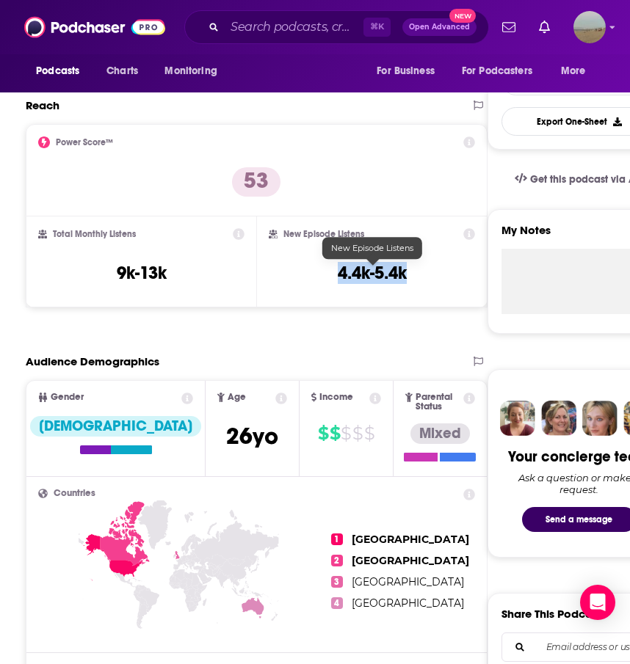
drag, startPoint x: 53, startPoint y: 233, endPoint x: 404, endPoint y: 277, distance: 353.6
click at [404, 277] on div "Power Score™ 53 Total Monthly Listens 9k-13k New Episode Listens 4.4k-5.4k" at bounding box center [257, 215] width 462 height 183
click at [404, 277] on h3 "4.4k-5.4k" at bounding box center [372, 273] width 69 height 22
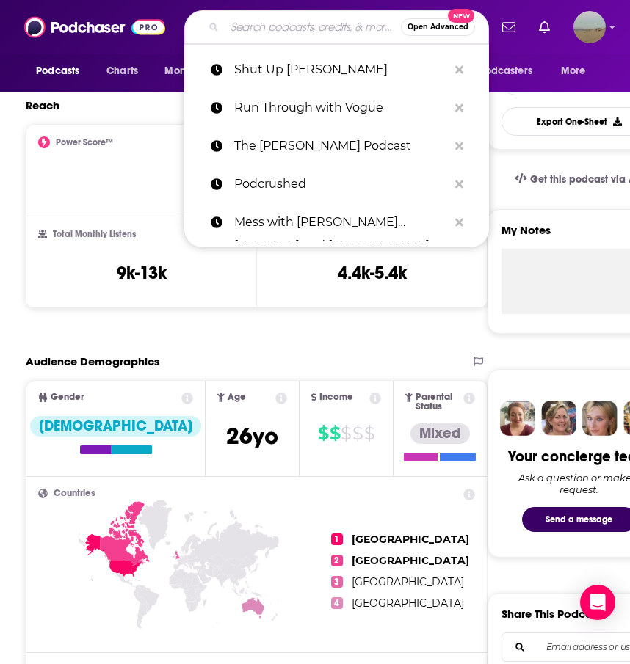
click at [279, 30] on input "Search podcasts, credits, & more..." at bounding box center [313, 26] width 176 height 23
paste input "So True with [PERSON_NAME]"
type input "So True with [PERSON_NAME]"
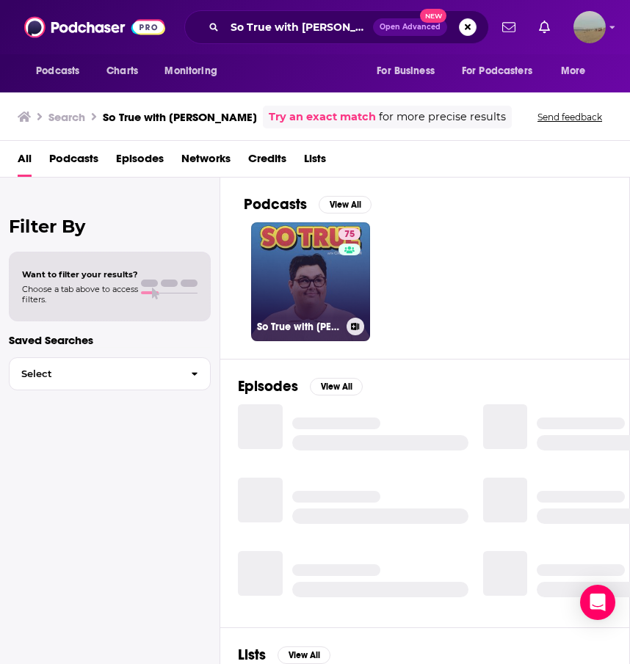
click at [298, 302] on link "75 So True with [PERSON_NAME]" at bounding box center [310, 281] width 119 height 119
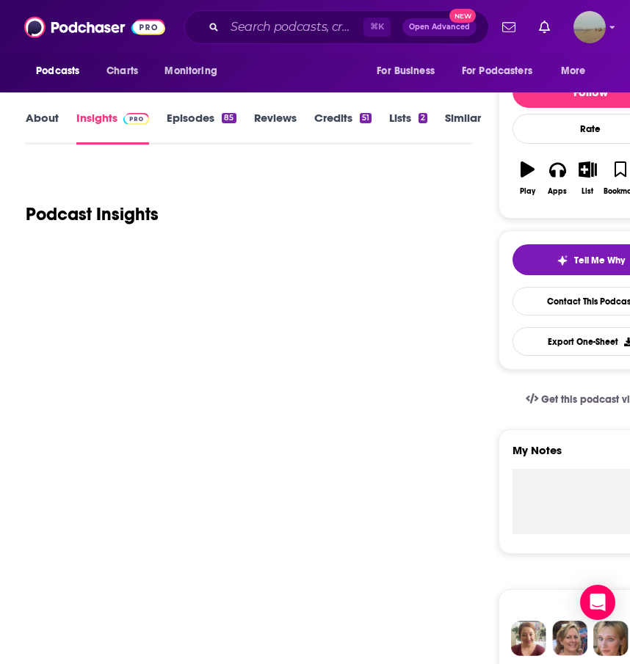
scroll to position [214, 0]
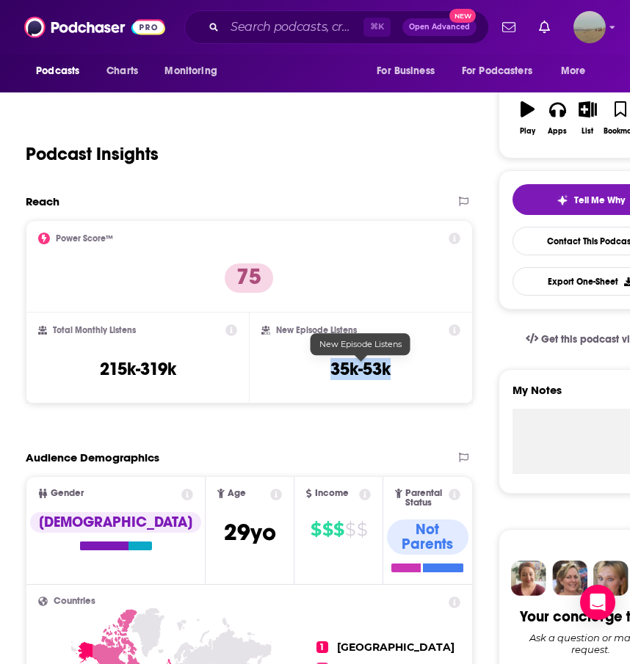
drag, startPoint x: 52, startPoint y: 329, endPoint x: 390, endPoint y: 371, distance: 340.7
click at [390, 371] on div "Power Score™ 75 Total Monthly Listens 215k-319k New Episode Listens 35k-53k" at bounding box center [249, 311] width 446 height 183
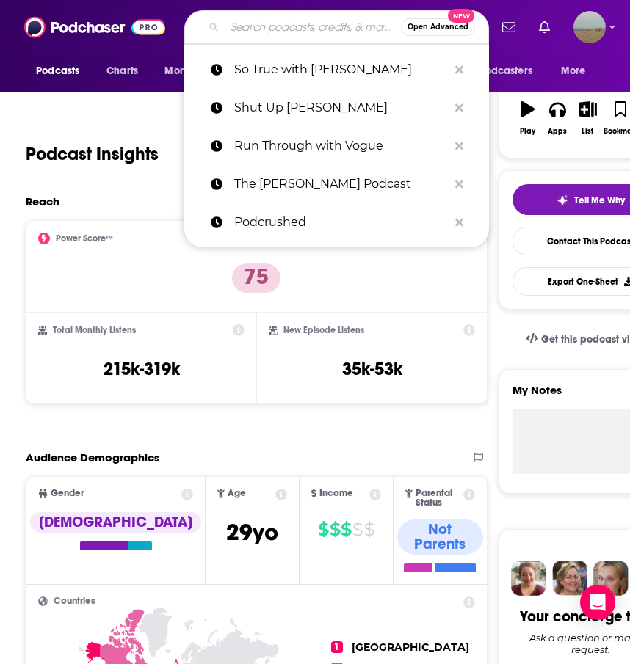
click at [233, 32] on input "Search podcasts, credits, & more..." at bounding box center [313, 26] width 176 height 23
paste input "Lemme Say This"
type input "Lemme Say This"
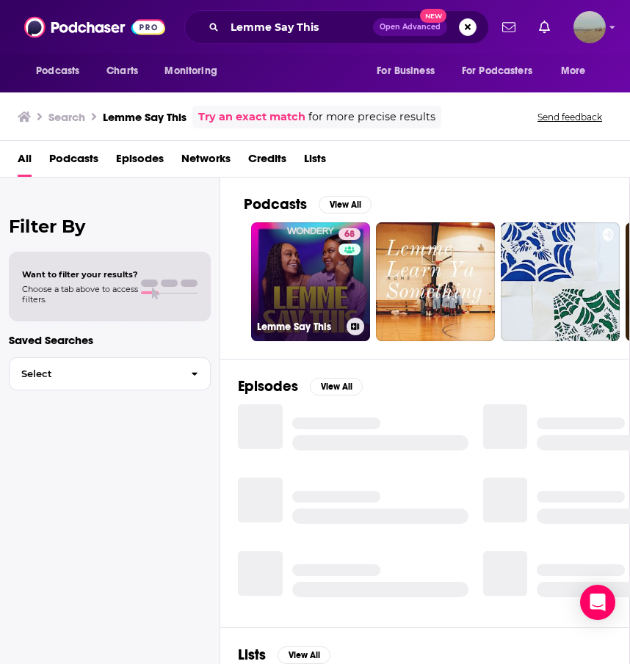
click at [313, 271] on link "68 Lemme Say This" at bounding box center [310, 281] width 119 height 119
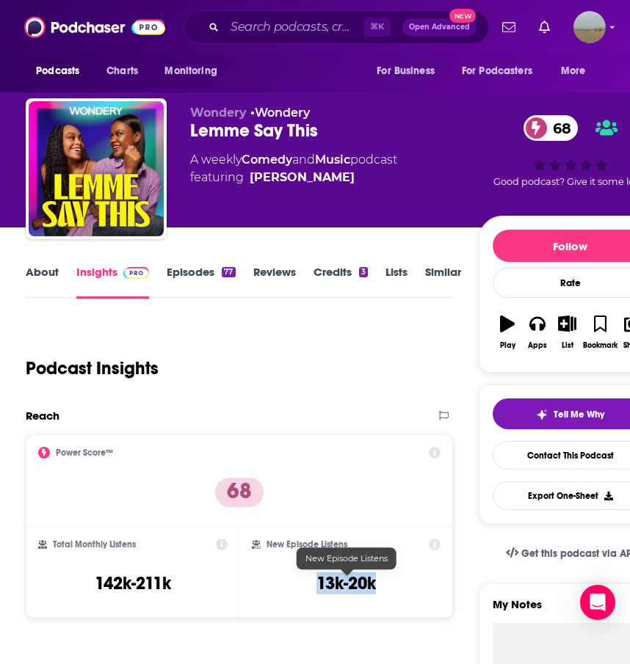
drag, startPoint x: 54, startPoint y: 543, endPoint x: 376, endPoint y: 588, distance: 325.3
click at [376, 588] on div "Power Score™ 68 Total Monthly Listens 142k-211k New Episode Listens 13k-20k" at bounding box center [239, 525] width 427 height 183
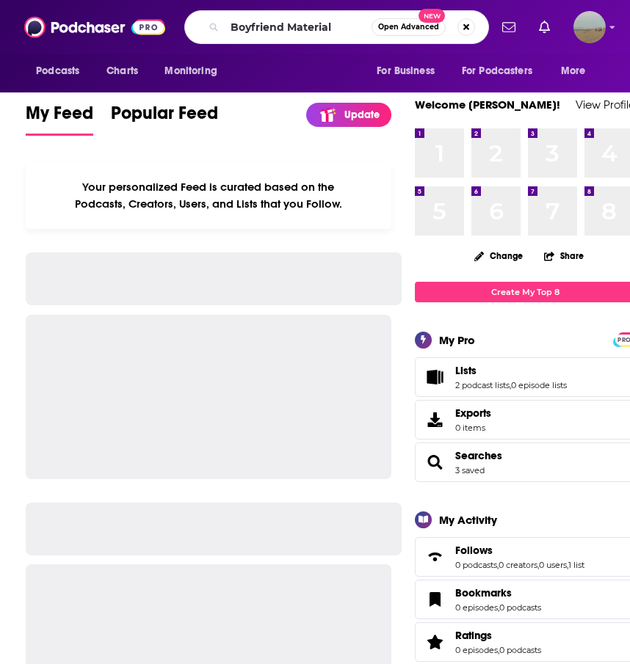
type input "Boyfriend Material"
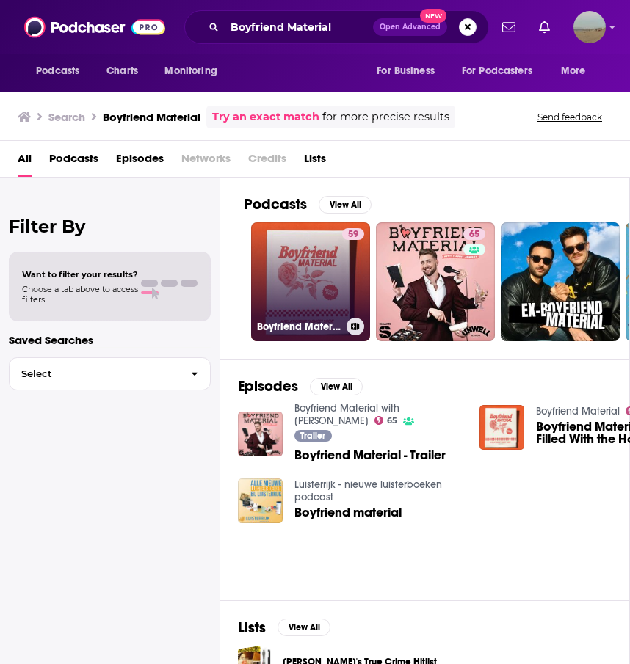
click at [308, 276] on link "59 Boyfriend Material" at bounding box center [310, 281] width 119 height 119
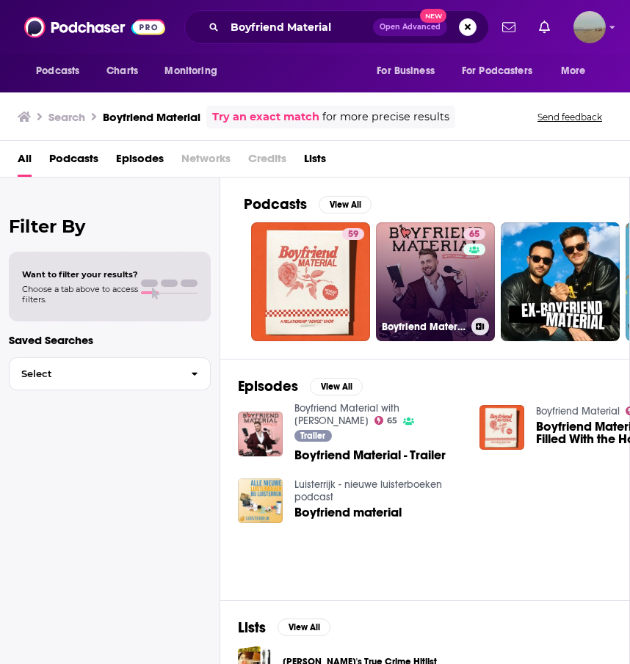
click at [412, 260] on link "65 Boyfriend Material with Harry Jowsey" at bounding box center [435, 281] width 119 height 119
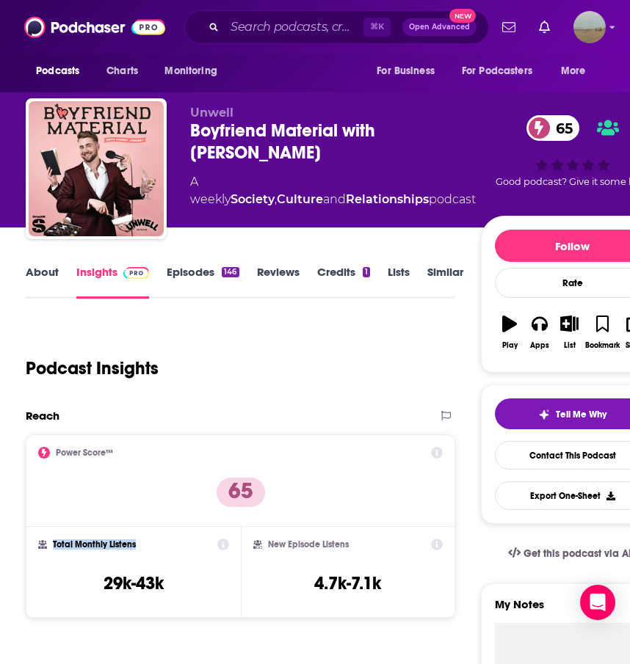
drag, startPoint x: 387, startPoint y: 596, endPoint x: 97, endPoint y: 549, distance: 293.6
click at [97, 549] on div "Power Score™ 65 Total Monthly Listens 29k-43k New Episode Listens 4.7k-7.1k" at bounding box center [240, 525] width 429 height 183
click at [97, 549] on h2 "Total Monthly Listens" at bounding box center [94, 544] width 83 height 10
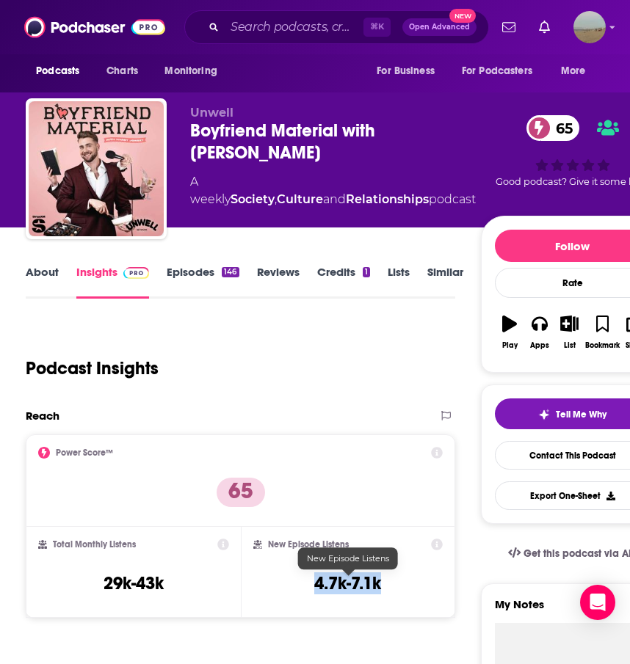
drag, startPoint x: 51, startPoint y: 543, endPoint x: 381, endPoint y: 586, distance: 332.3
click at [381, 586] on div "Power Score™ 65 Total Monthly Listens 29k-43k New Episode Listens 4.7k-7.1k" at bounding box center [240, 525] width 429 height 183
